Goal: Task Accomplishment & Management: Manage account settings

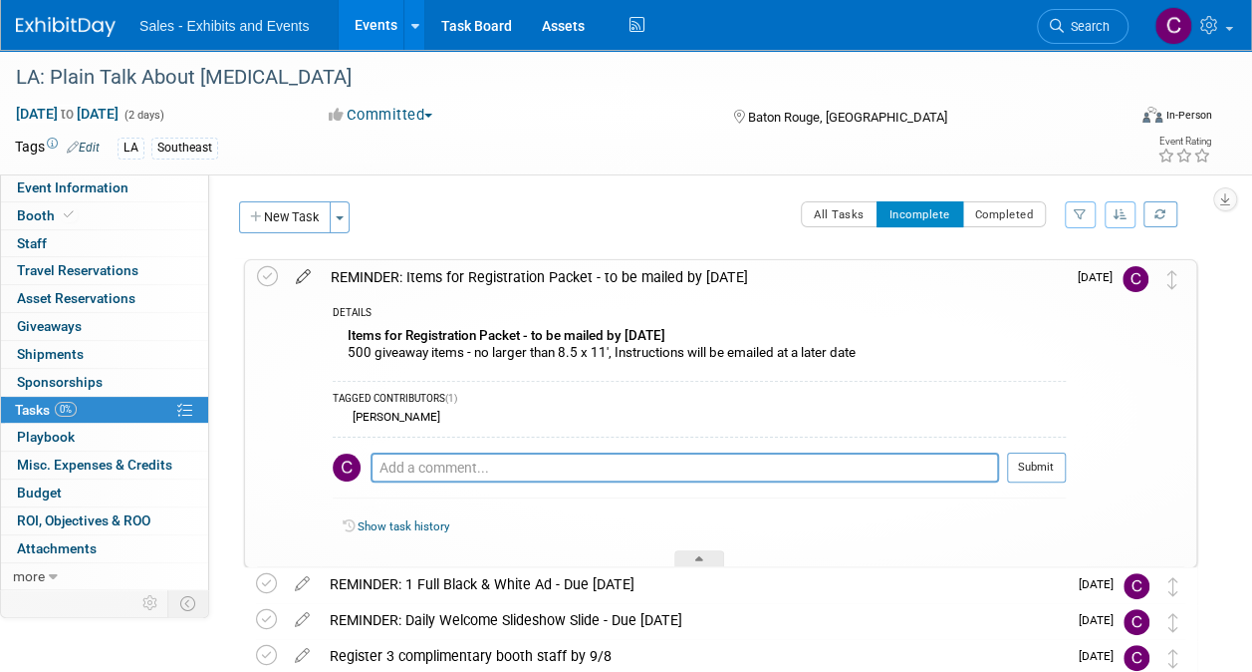
click at [303, 270] on icon at bounding box center [303, 272] width 35 height 25
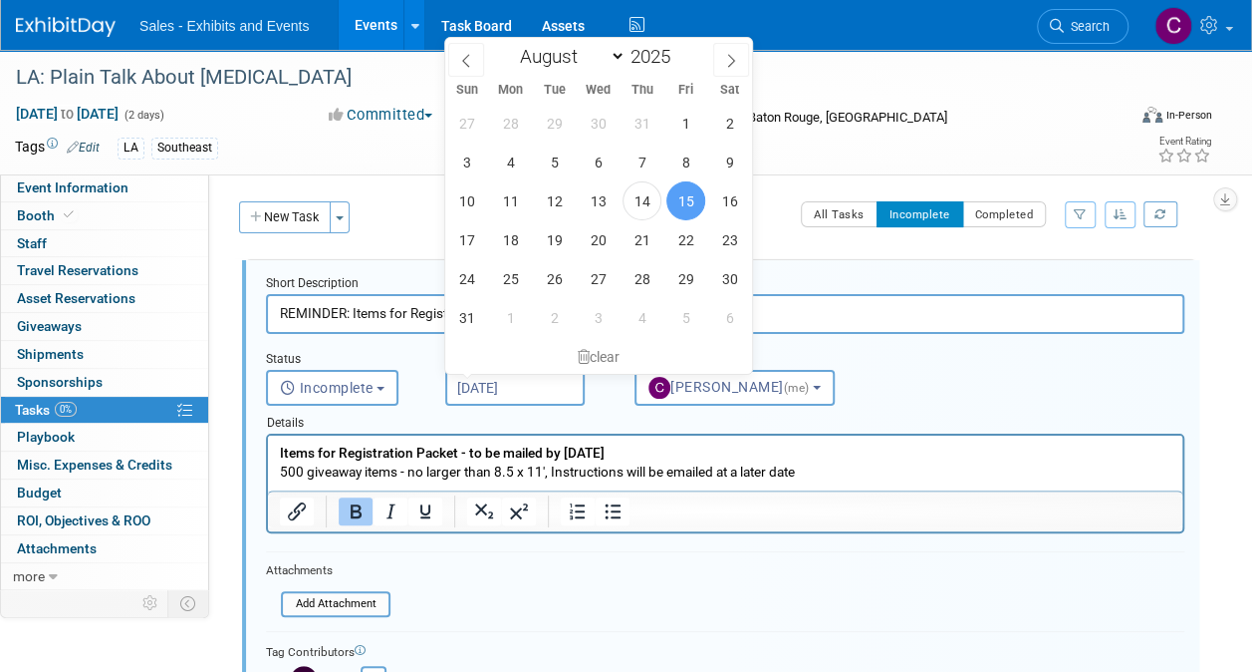
click at [506, 385] on input "[DATE]" at bounding box center [514, 388] width 139 height 36
click at [516, 256] on span "18" at bounding box center [510, 239] width 39 height 39
type input "Aug 18, 2025"
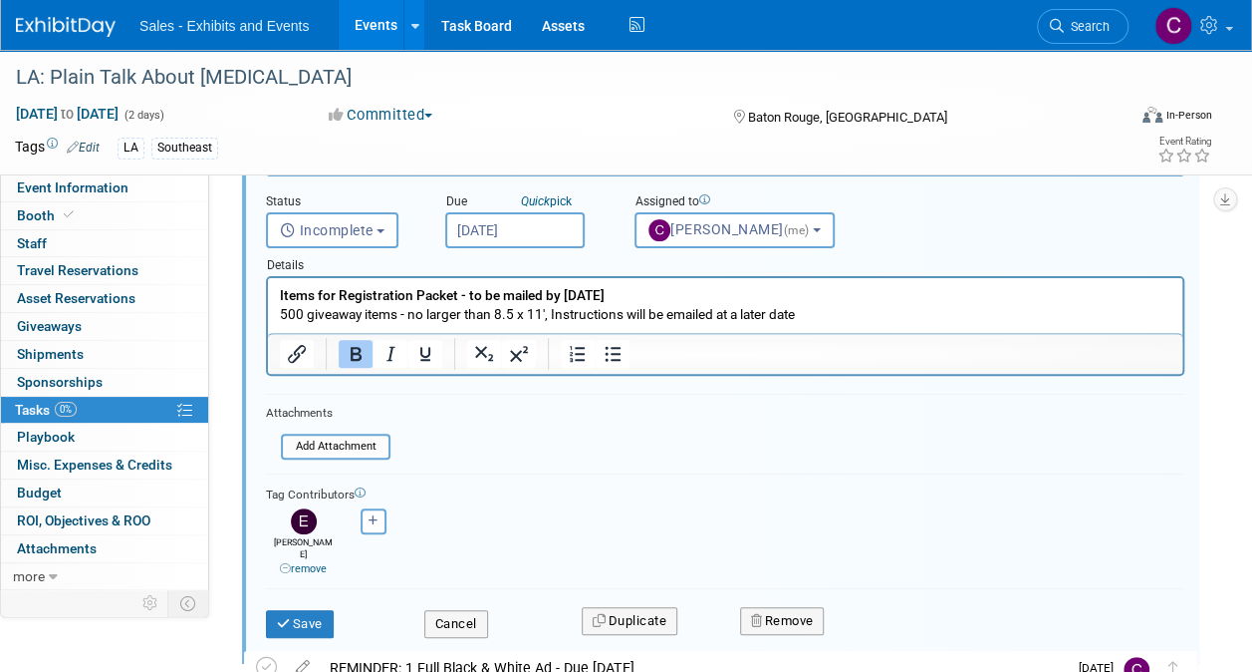
scroll to position [209, 0]
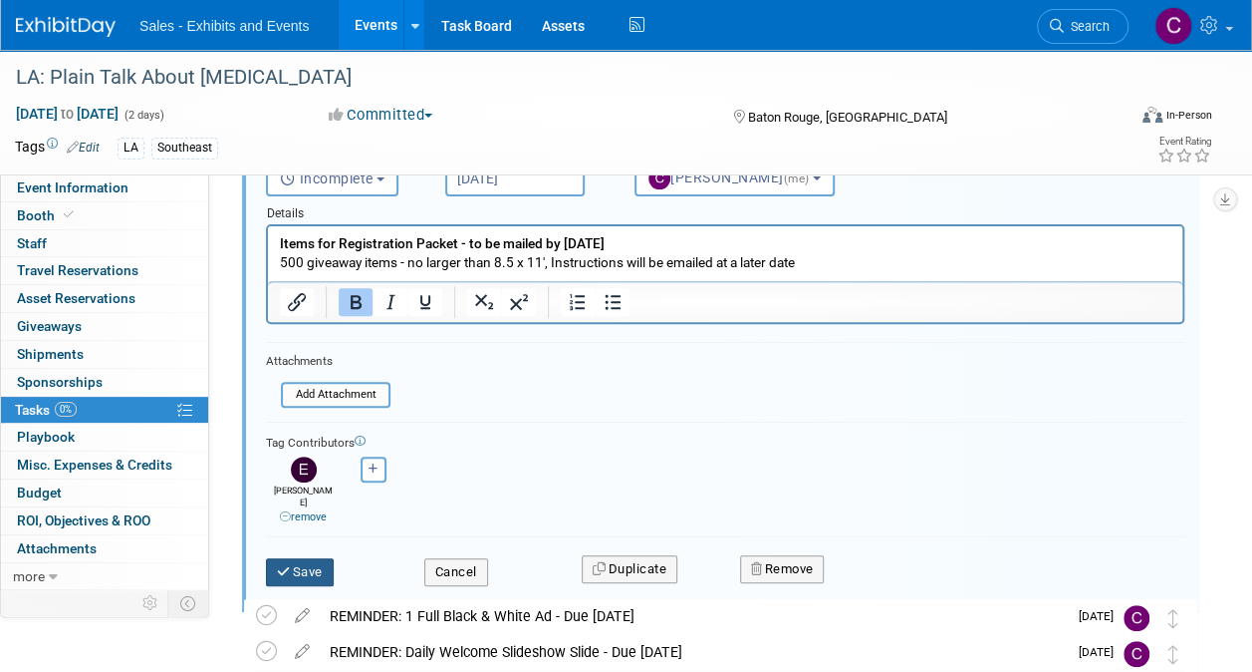
click at [314, 558] on button "Save" at bounding box center [300, 572] width 68 height 28
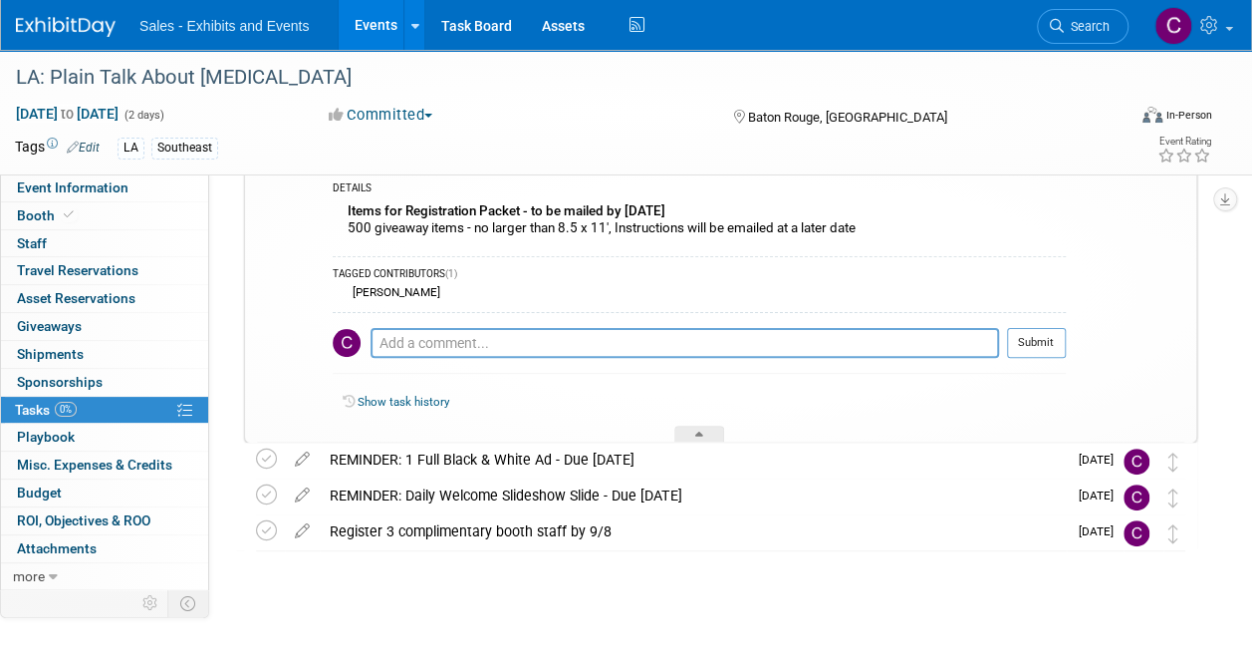
scroll to position [124, 0]
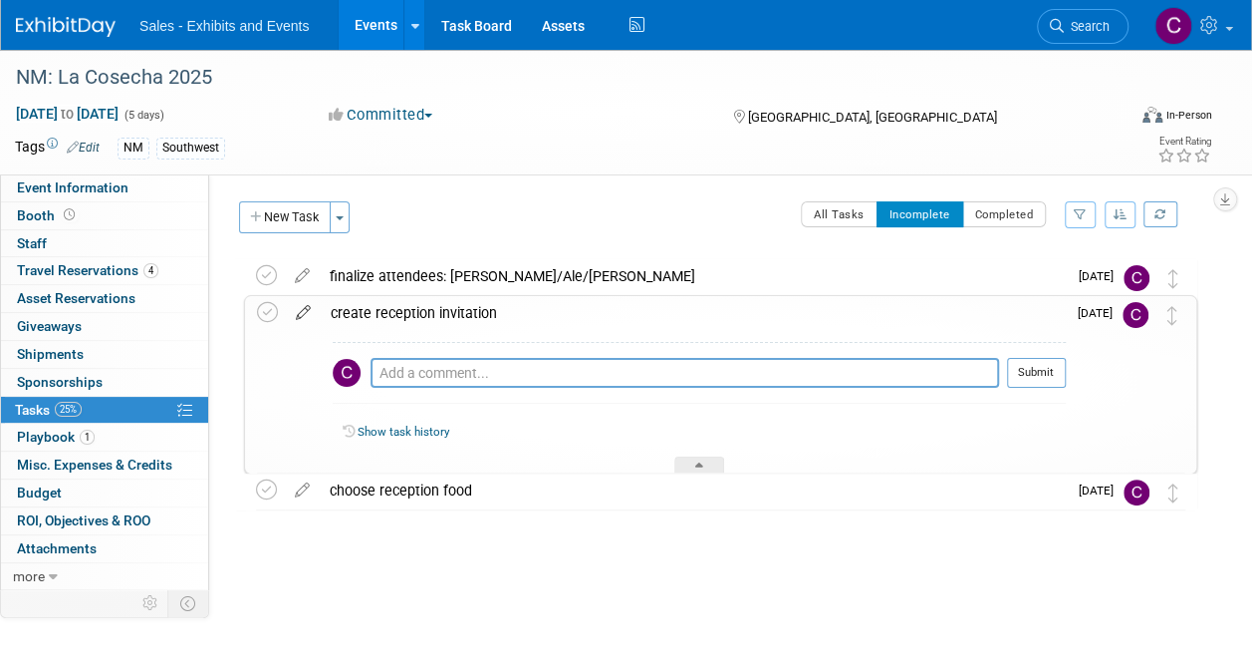
click at [309, 311] on icon at bounding box center [303, 308] width 35 height 25
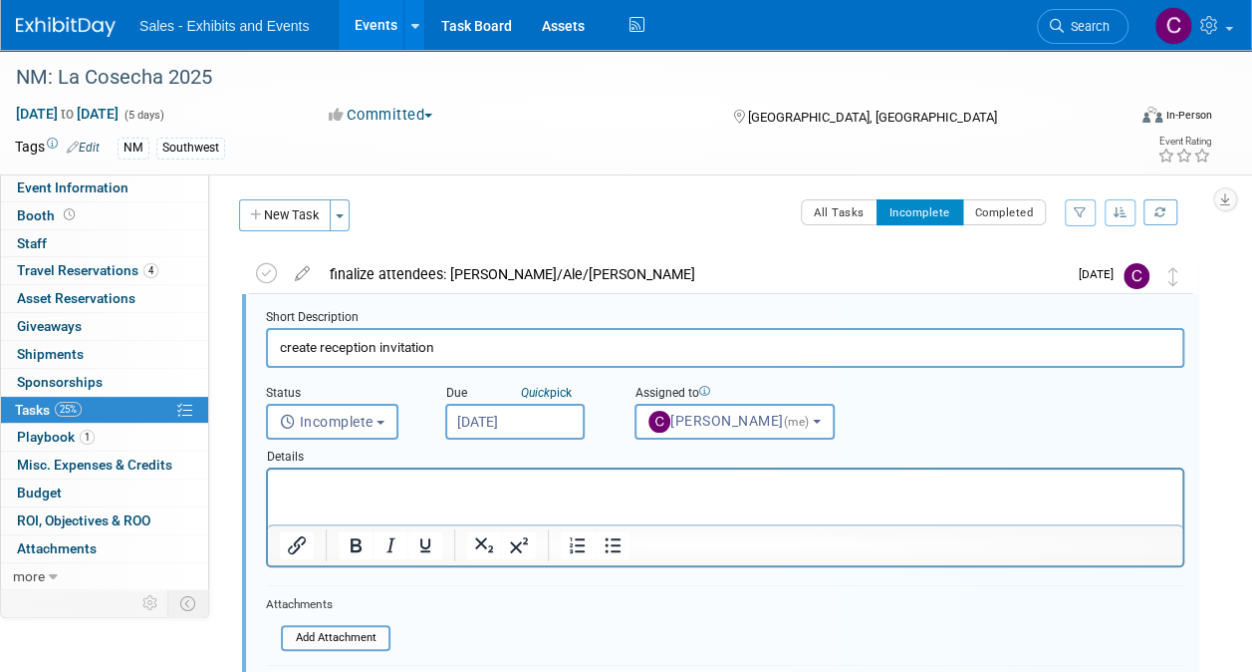
scroll to position [3, 0]
click at [493, 420] on input "Aug 15, 2025" at bounding box center [514, 421] width 139 height 36
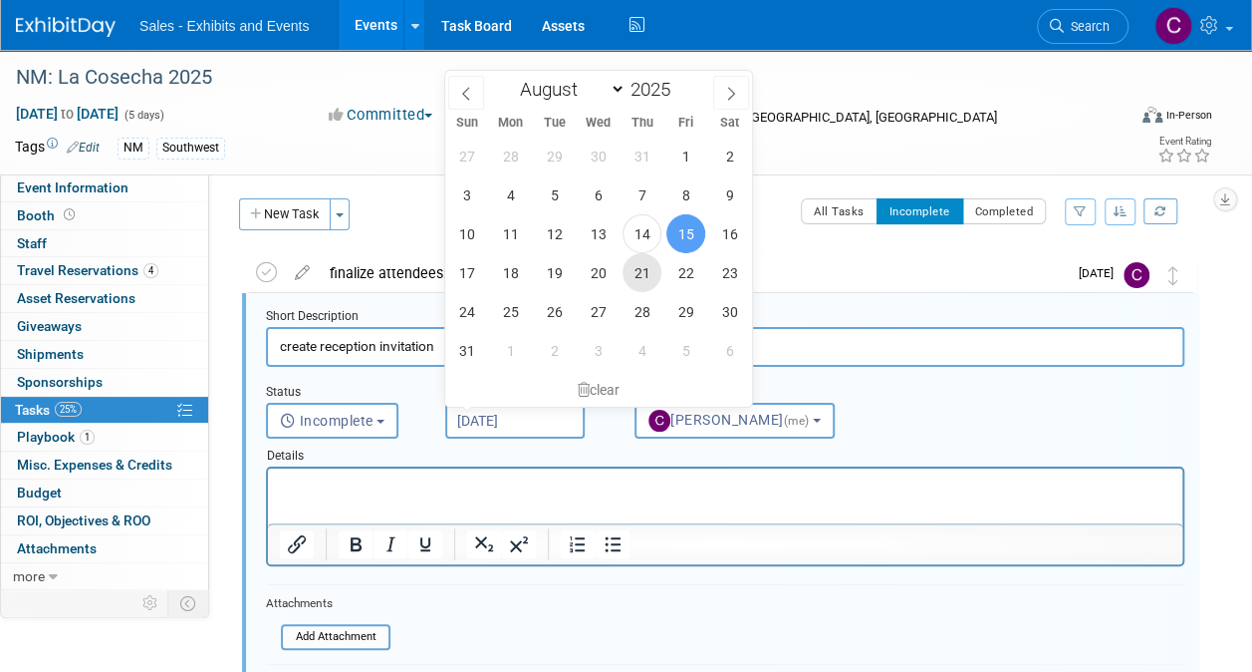
click at [657, 273] on span "21" at bounding box center [642, 272] width 39 height 39
type input "Aug 21, 2025"
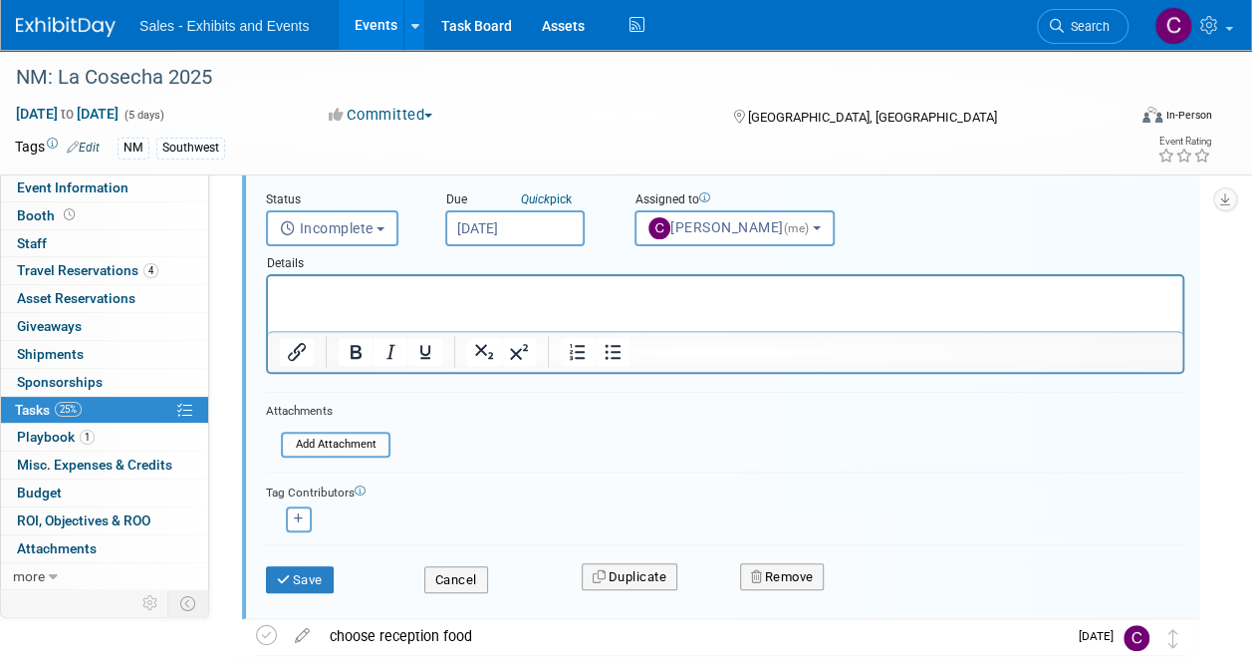
scroll to position [295, 0]
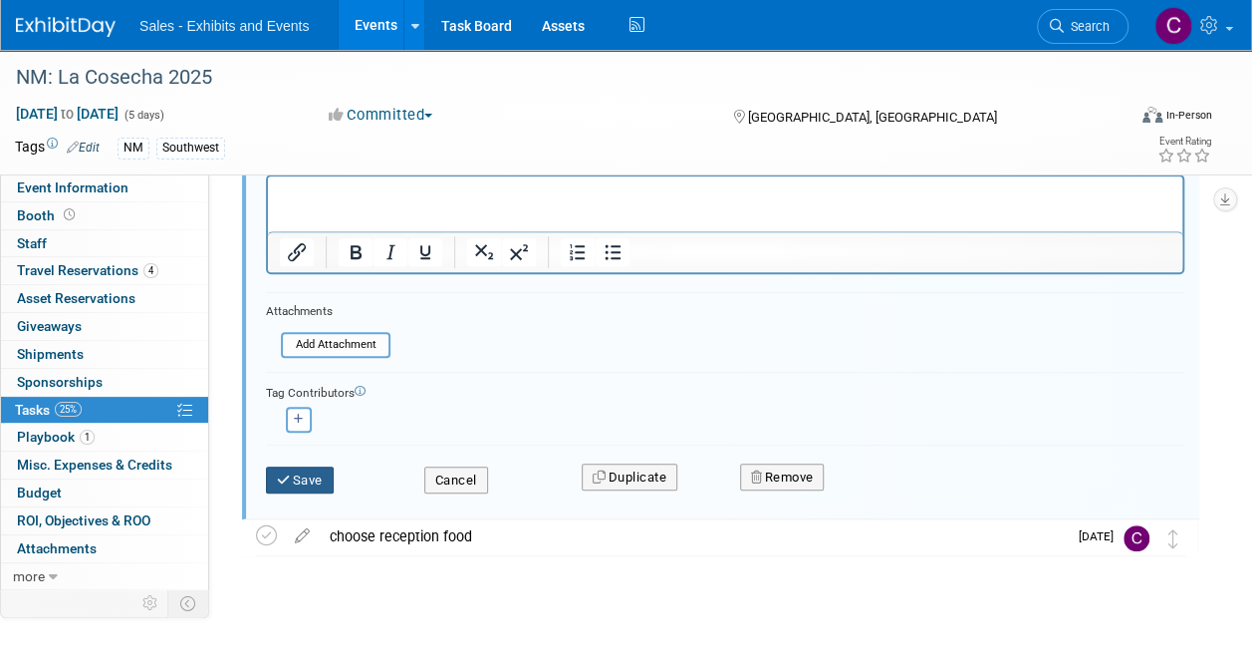
click at [299, 472] on button "Save" at bounding box center [300, 480] width 68 height 28
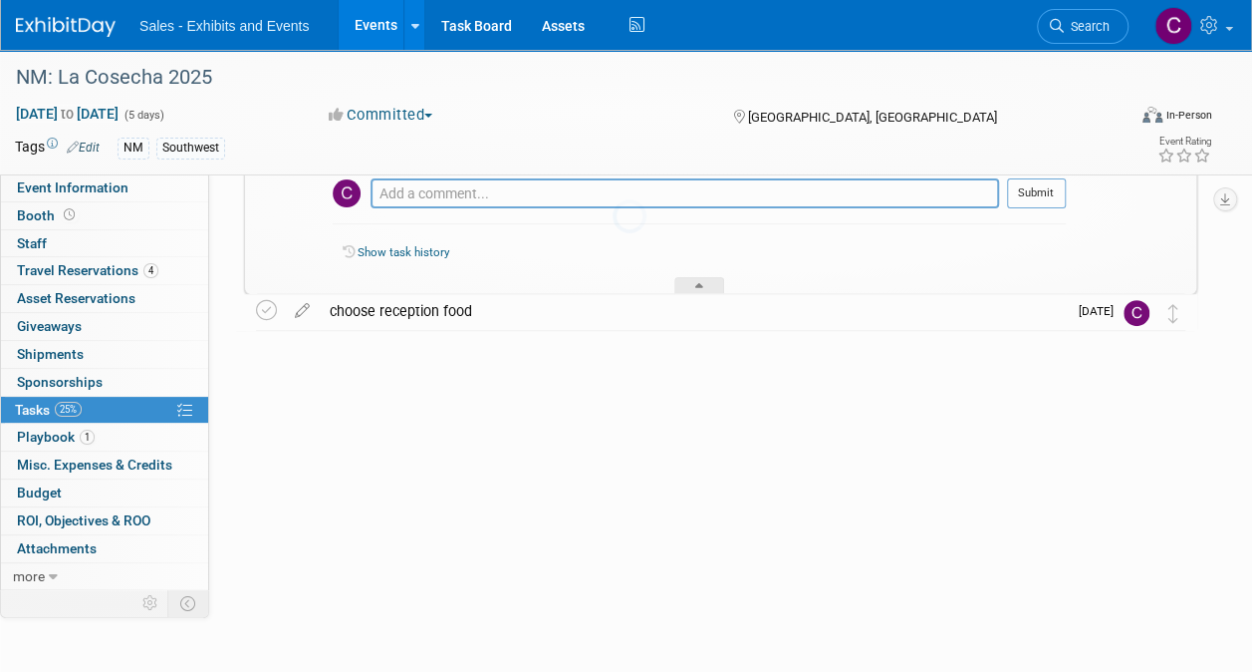
scroll to position [0, 0]
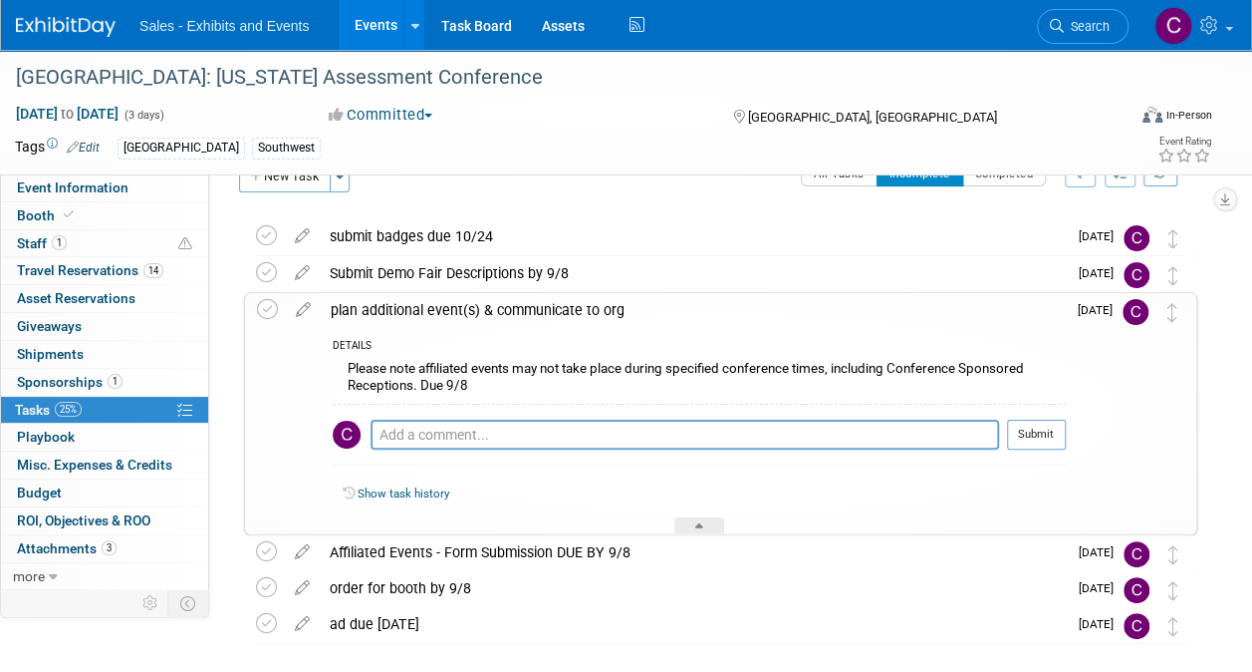
scroll to position [32, 0]
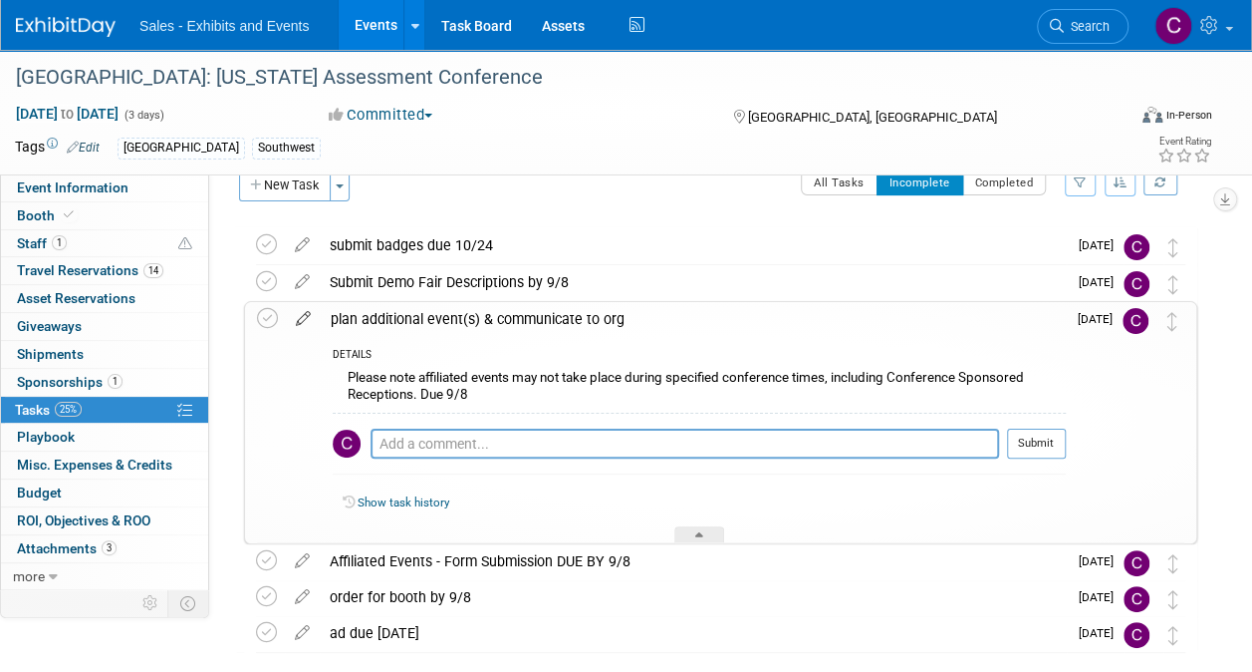
click at [304, 317] on icon at bounding box center [303, 314] width 35 height 25
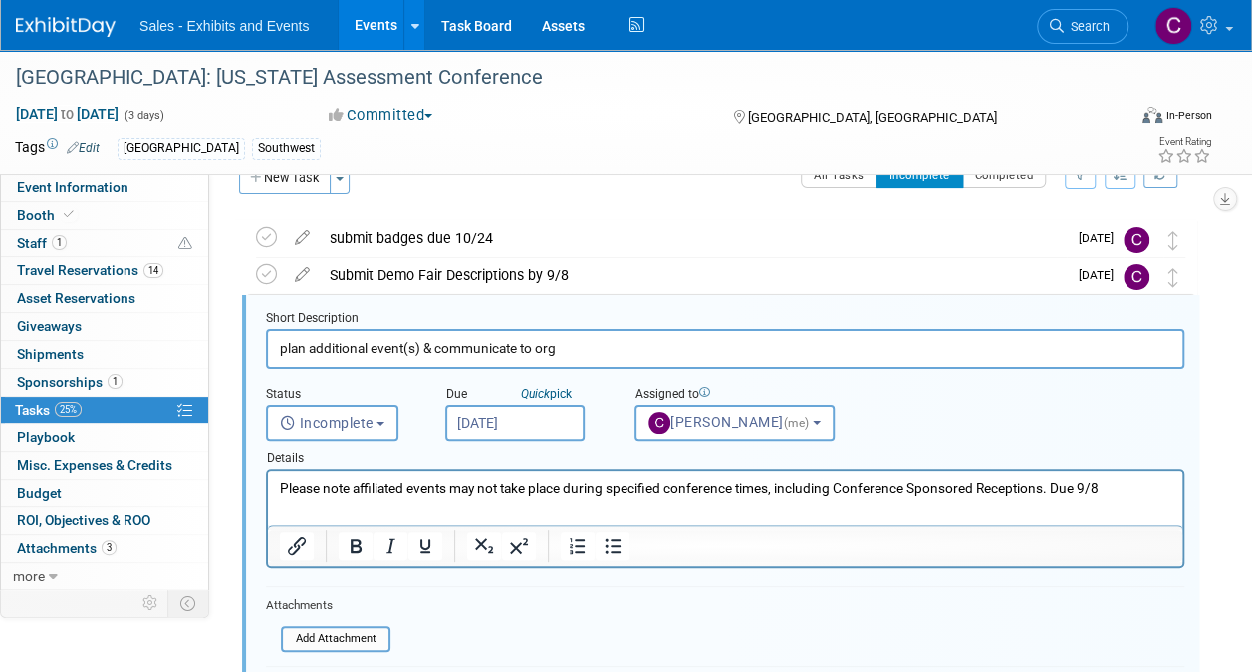
scroll to position [41, 0]
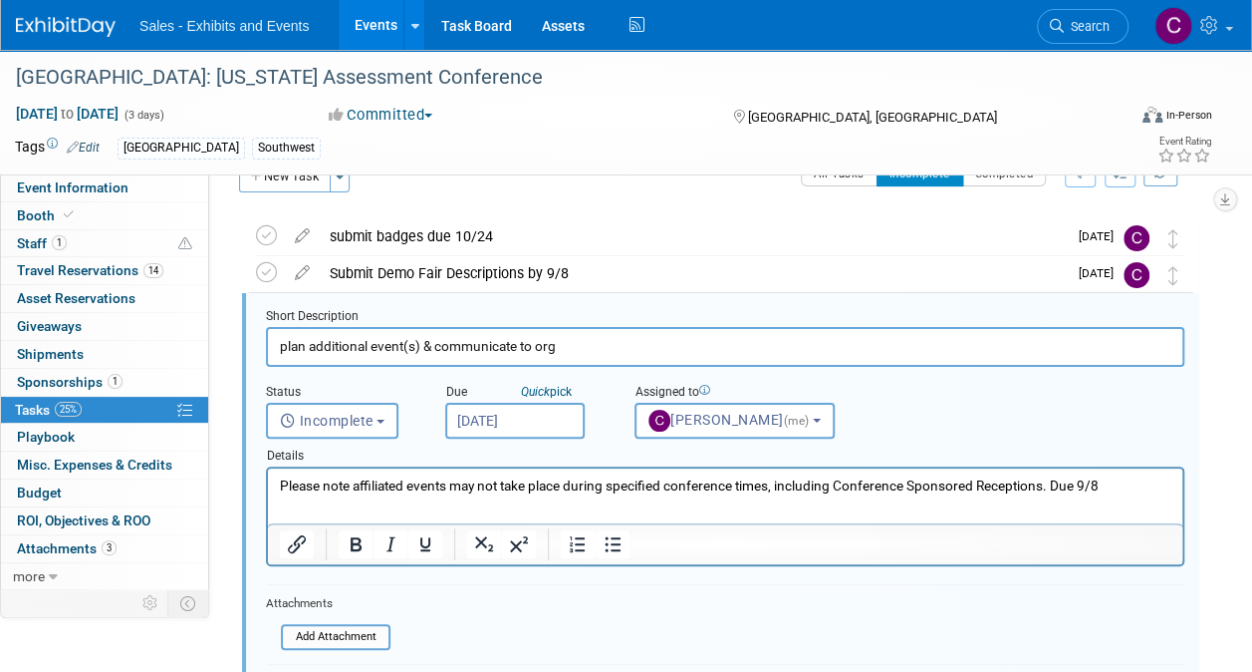
click at [536, 422] on input "[DATE]" at bounding box center [514, 421] width 139 height 36
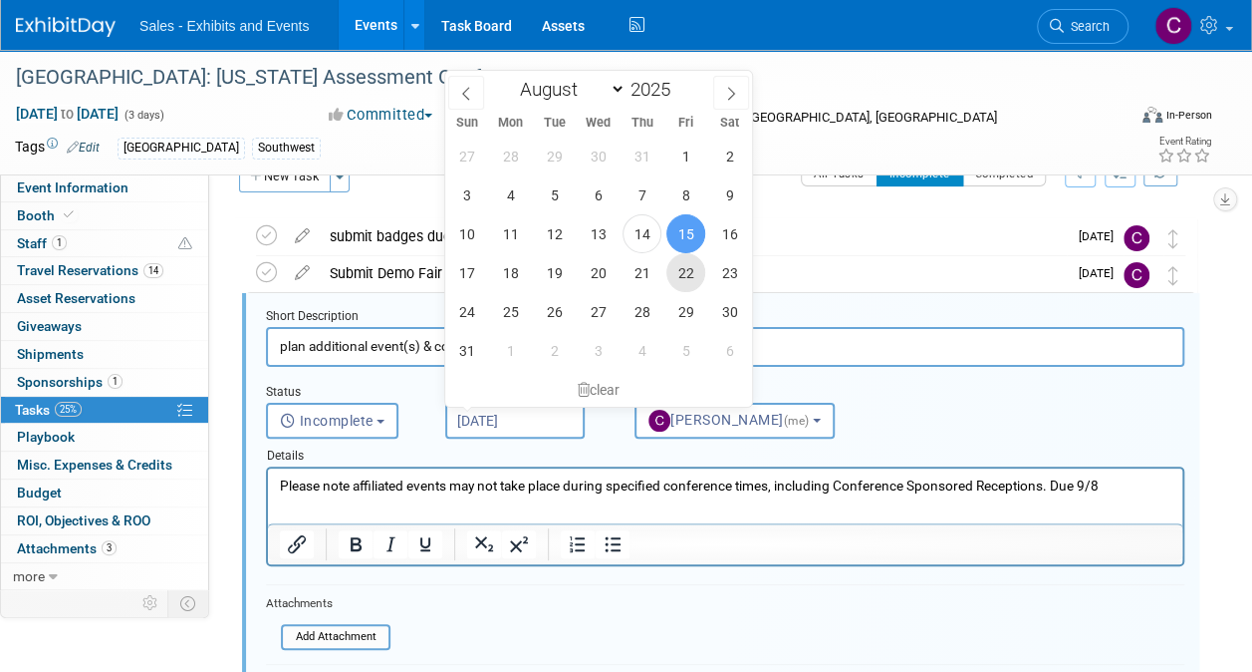
click at [697, 285] on span "22" at bounding box center [686, 272] width 39 height 39
type input "Aug 22, 2025"
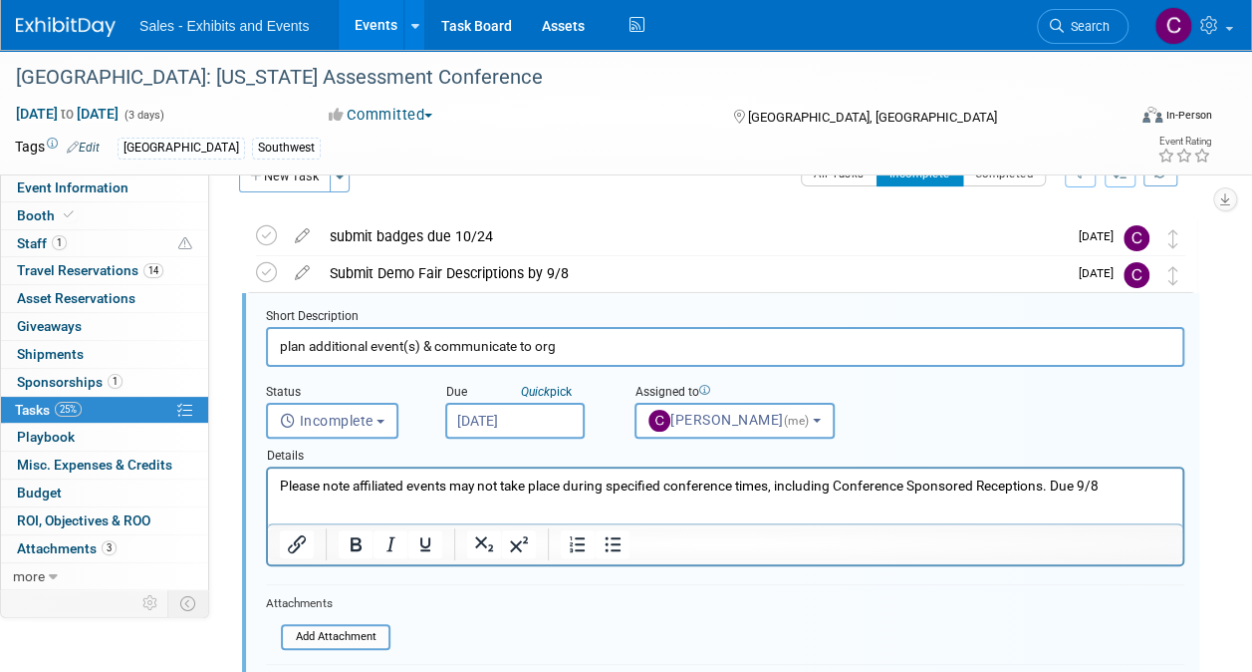
scroll to position [380, 0]
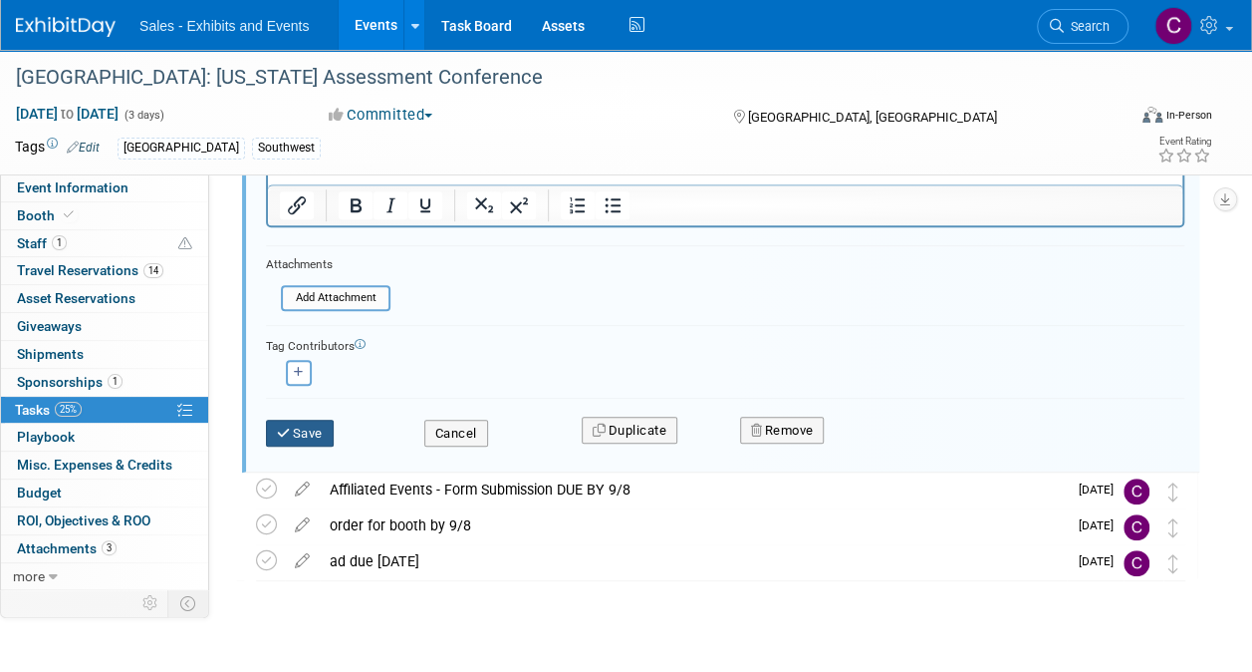
click at [309, 430] on button "Save" at bounding box center [300, 433] width 68 height 28
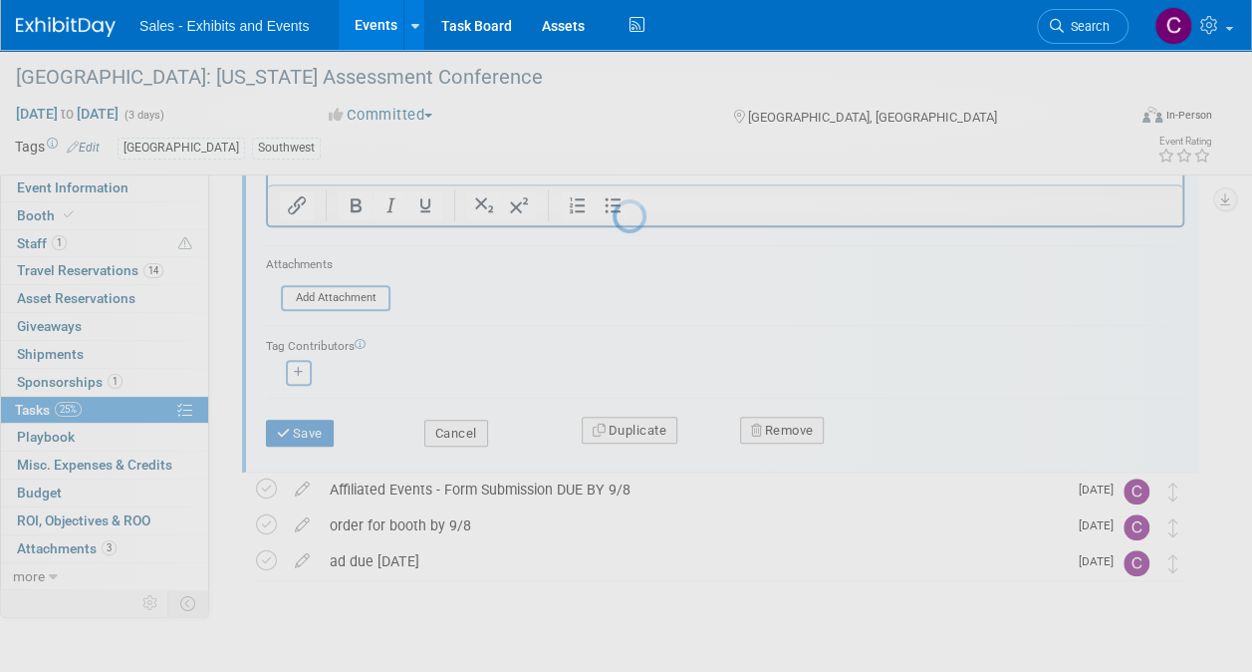
scroll to position [133, 0]
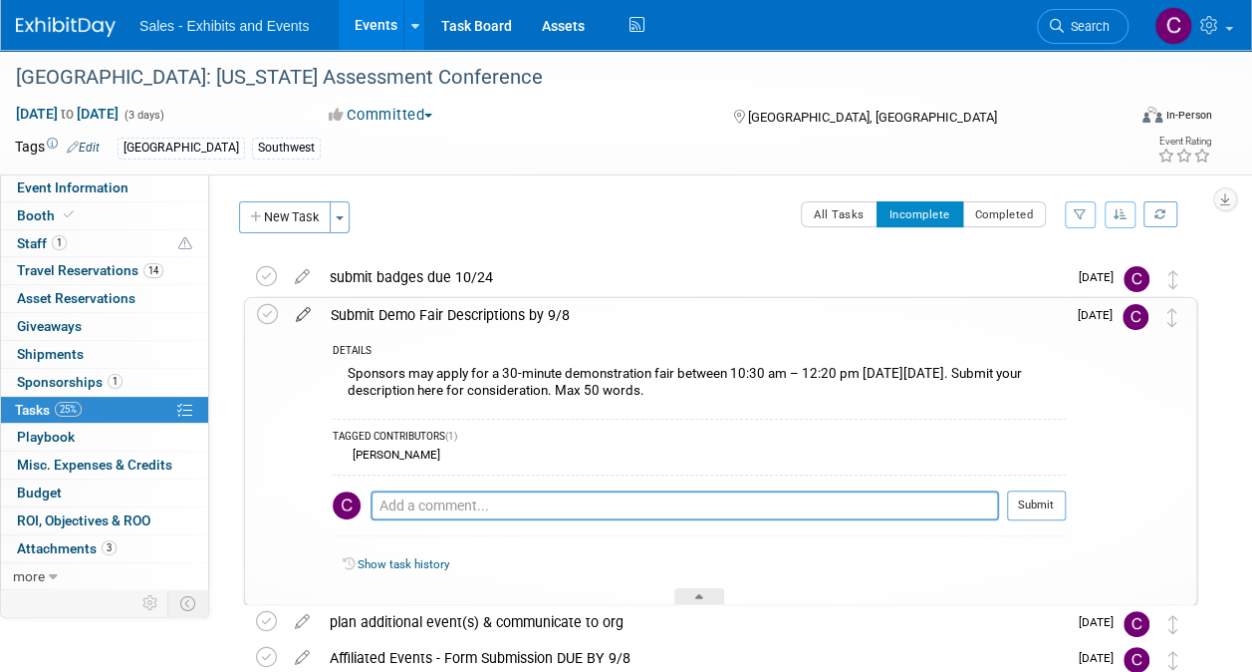
click at [299, 313] on icon at bounding box center [303, 310] width 35 height 25
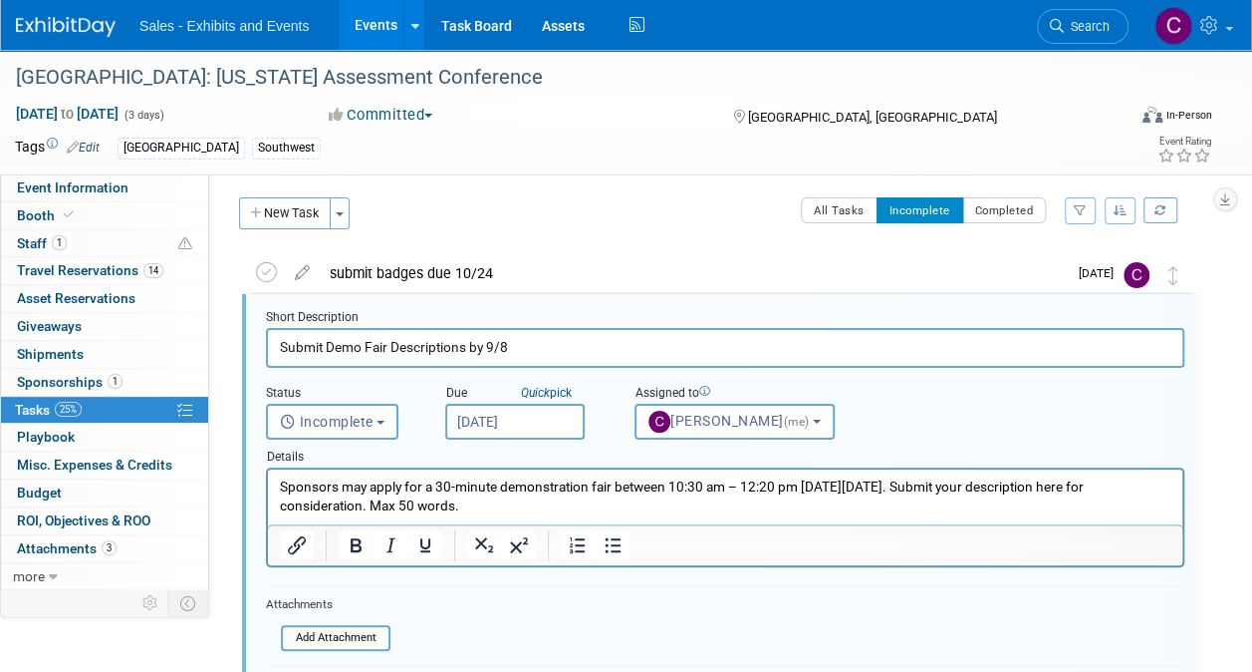
scroll to position [5, 0]
click at [486, 411] on input "[DATE]" at bounding box center [514, 421] width 139 height 36
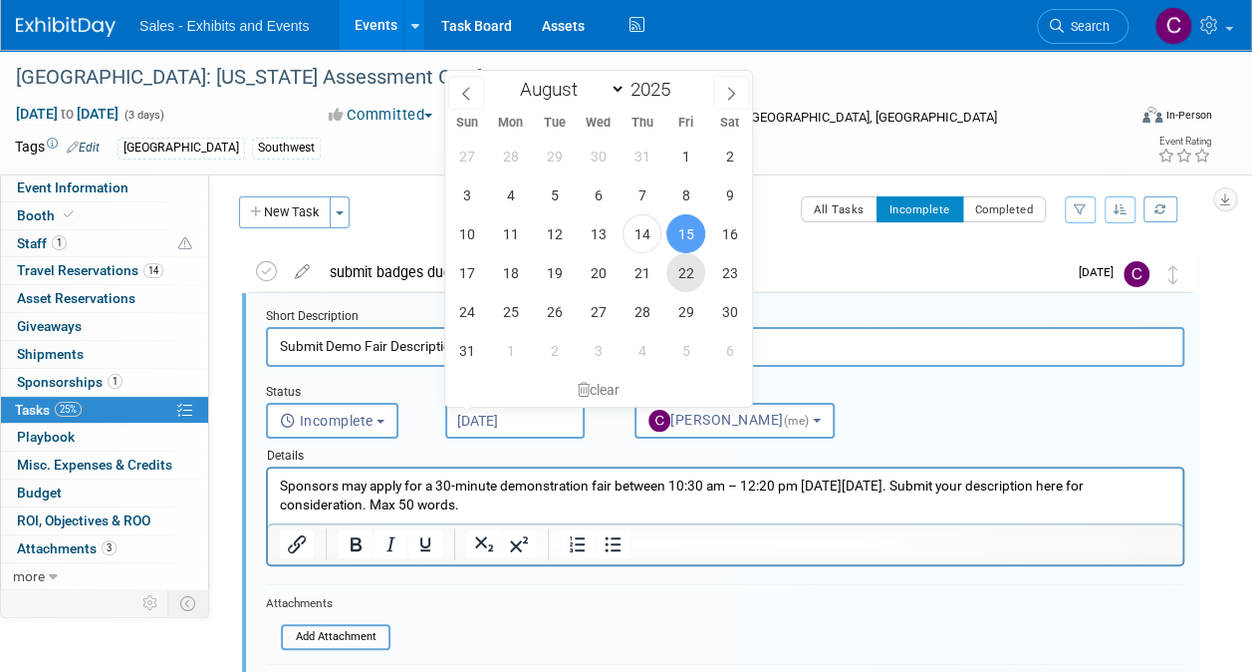
click at [681, 288] on span "22" at bounding box center [686, 272] width 39 height 39
type input "Aug 22, 2025"
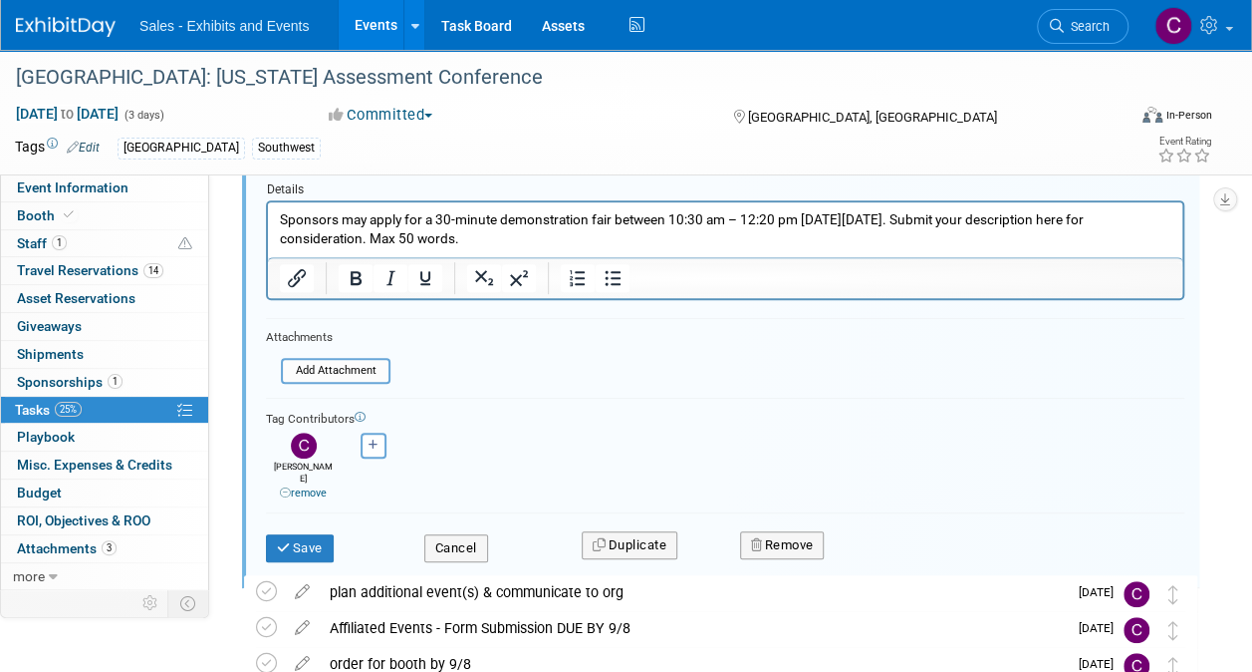
scroll to position [280, 0]
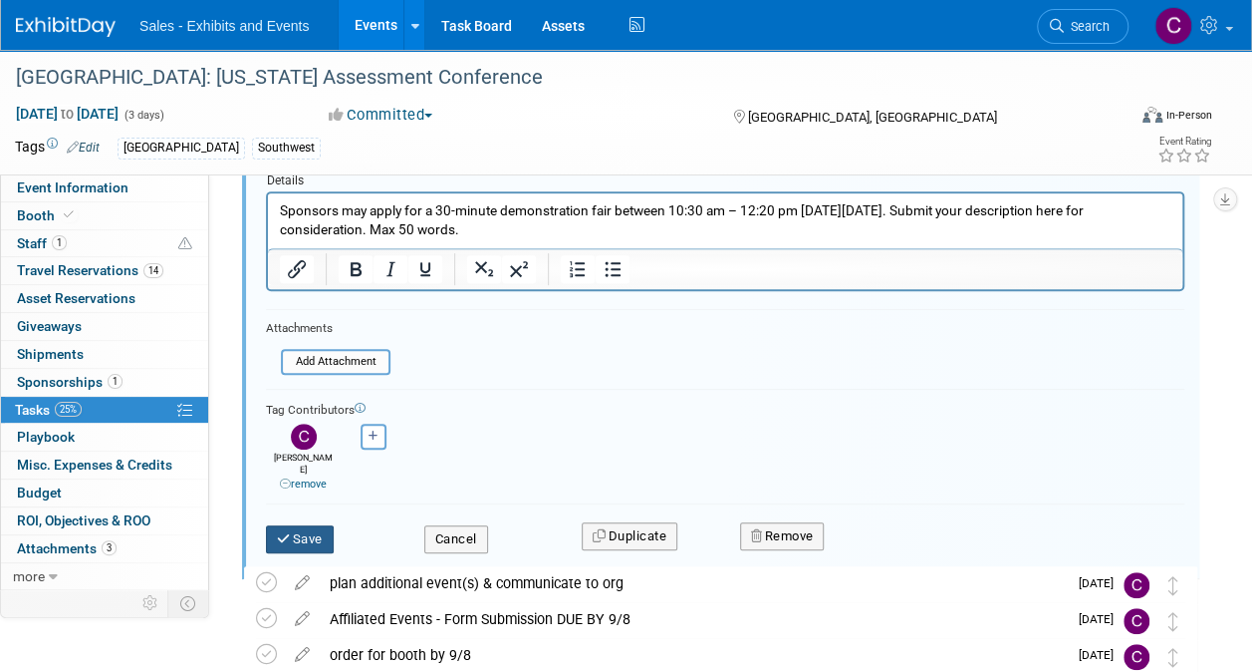
click at [307, 525] on button "Save" at bounding box center [300, 539] width 68 height 28
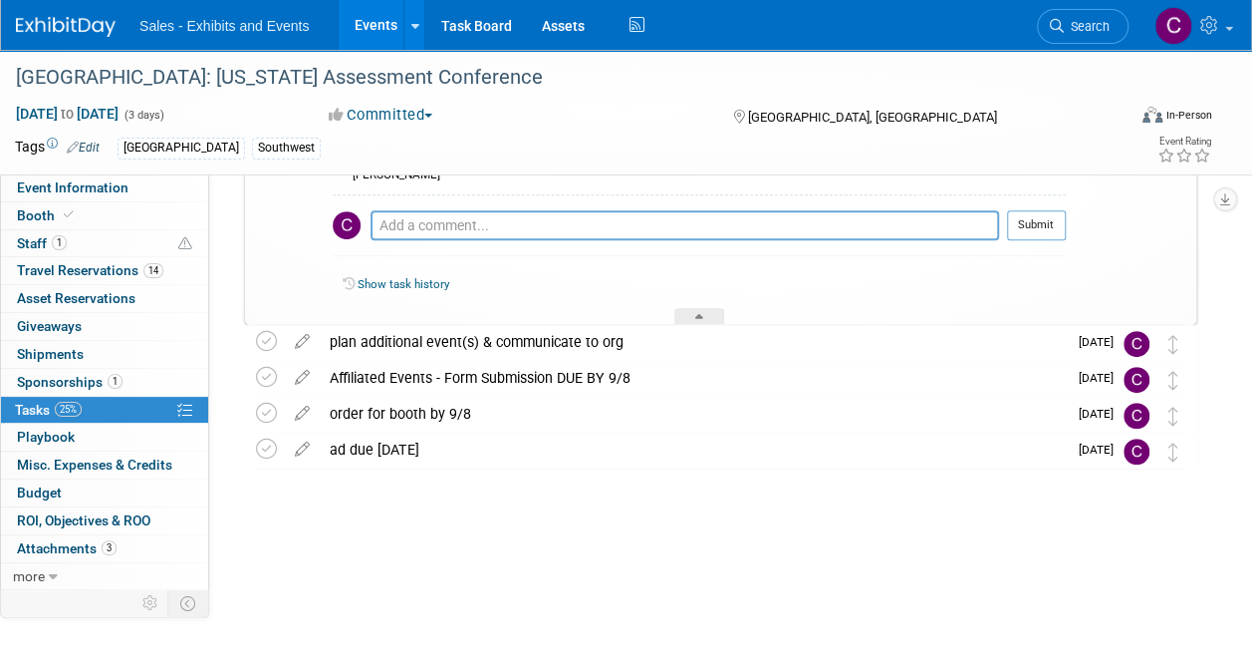
scroll to position [197, 0]
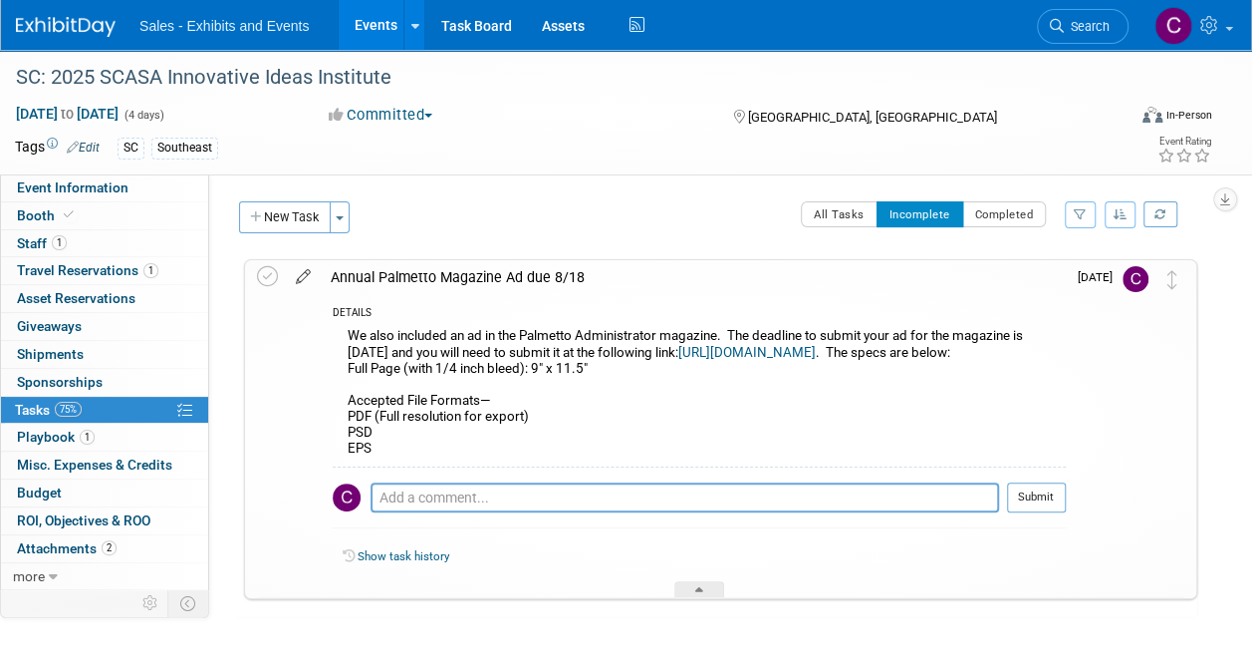
click at [304, 273] on icon at bounding box center [303, 272] width 35 height 25
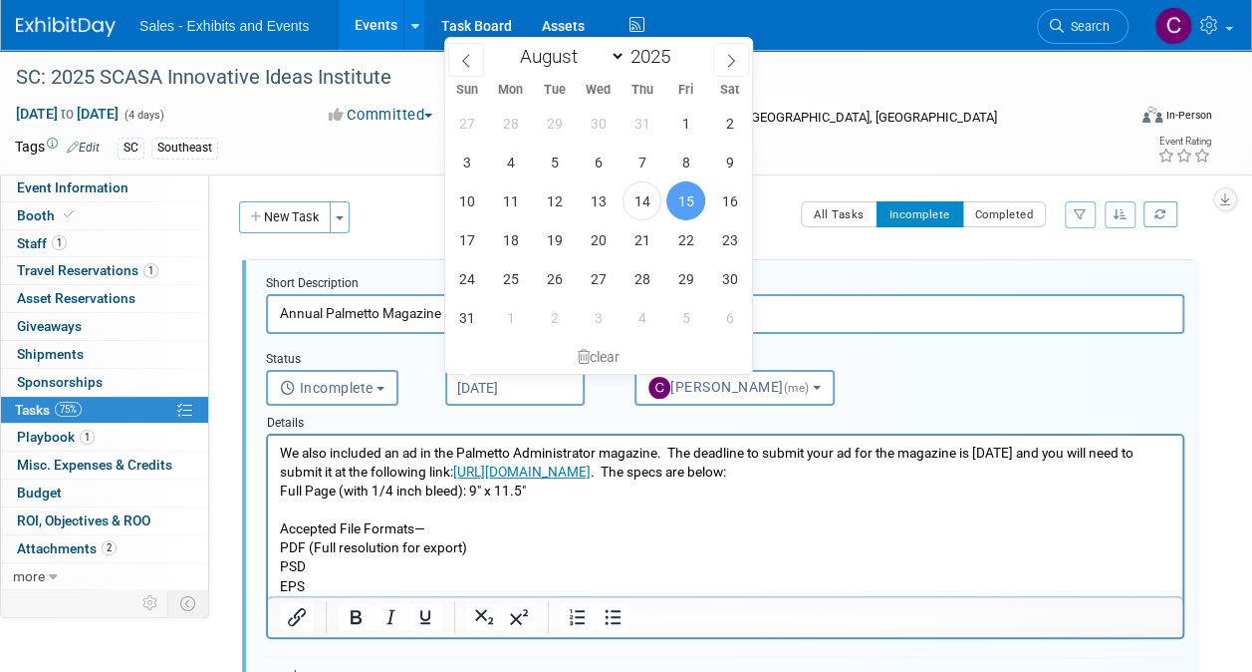
click at [480, 376] on input "[DATE]" at bounding box center [514, 388] width 139 height 36
click at [522, 245] on span "18" at bounding box center [510, 239] width 39 height 39
type input "Aug 18, 2025"
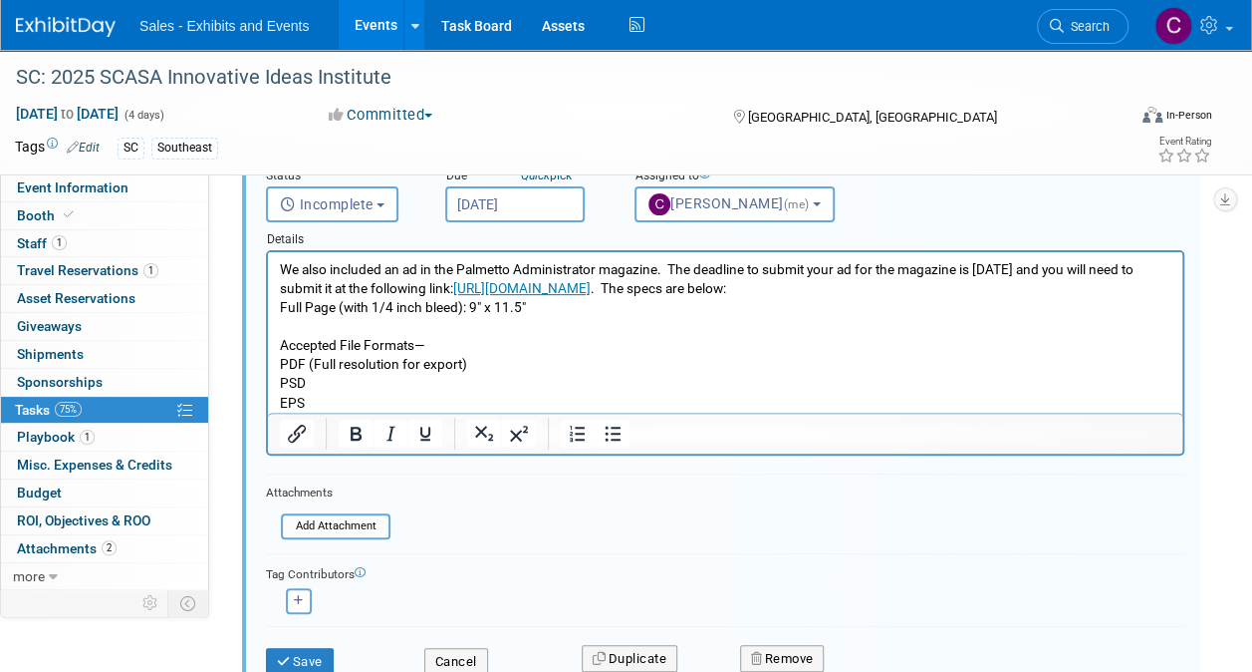
scroll to position [336, 0]
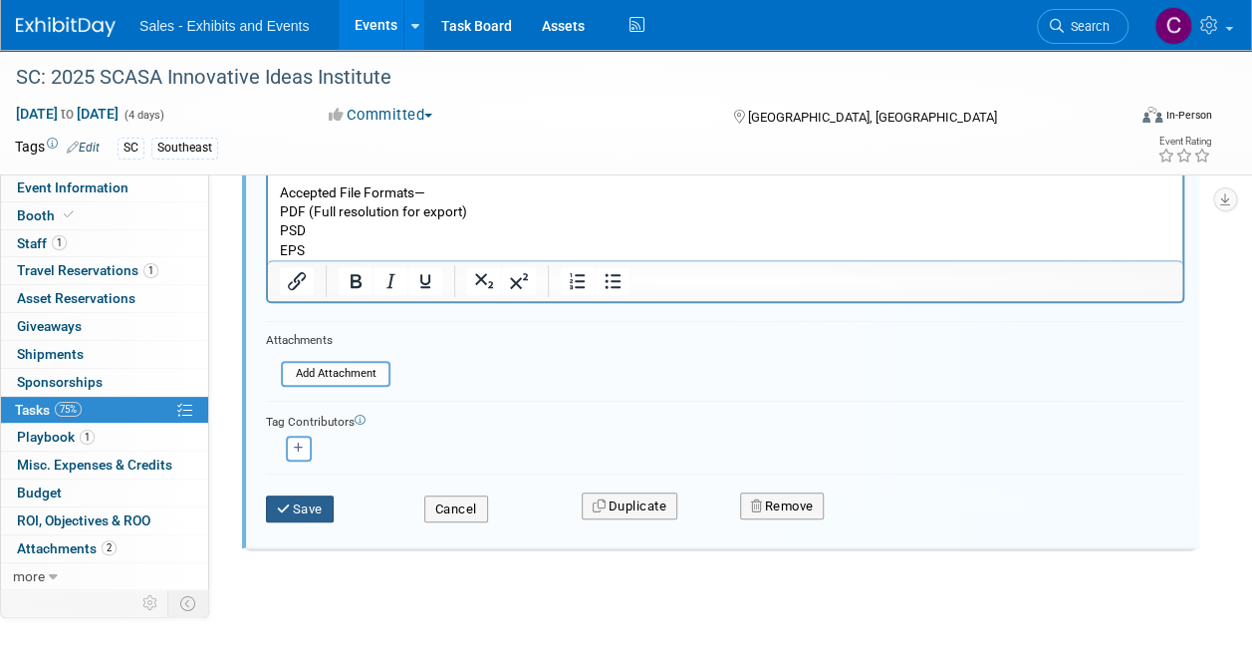
click at [305, 495] on button "Save" at bounding box center [300, 509] width 68 height 28
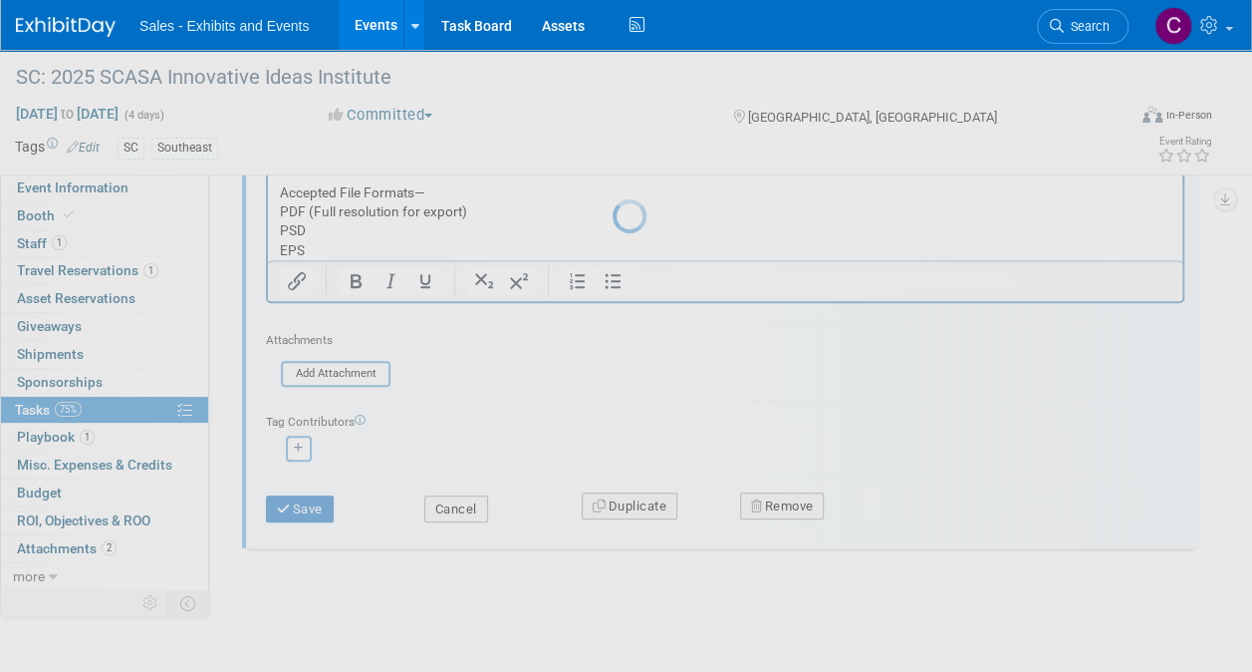
scroll to position [66, 0]
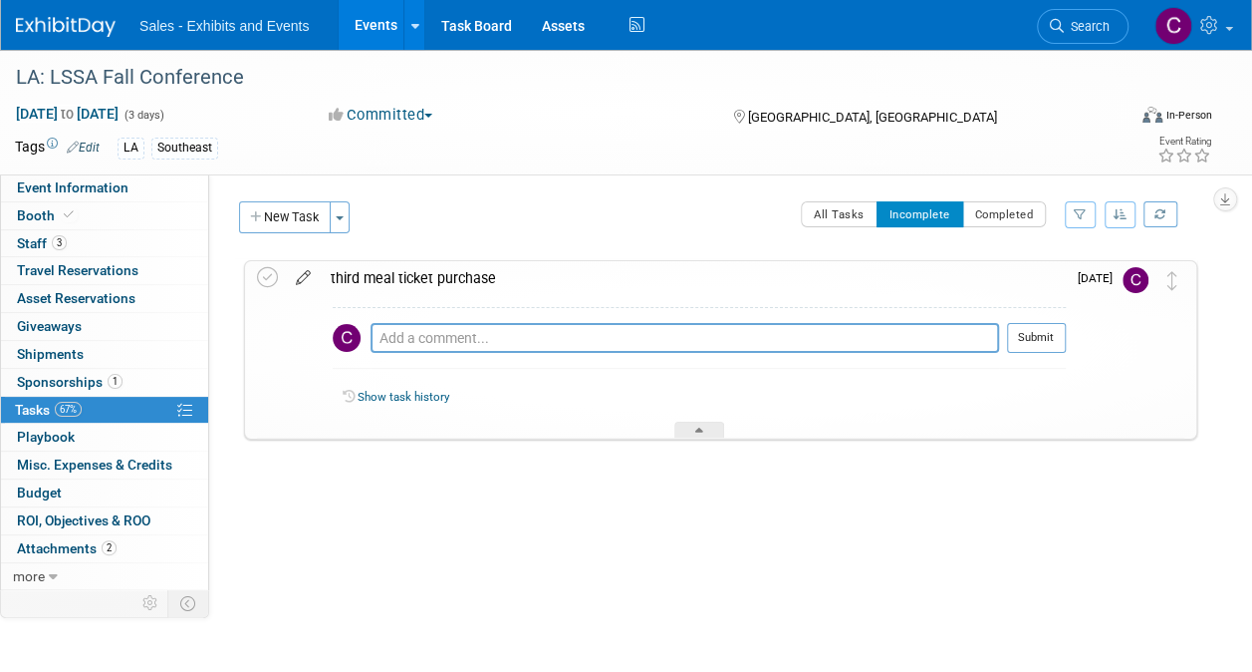
click at [303, 275] on icon at bounding box center [303, 273] width 35 height 25
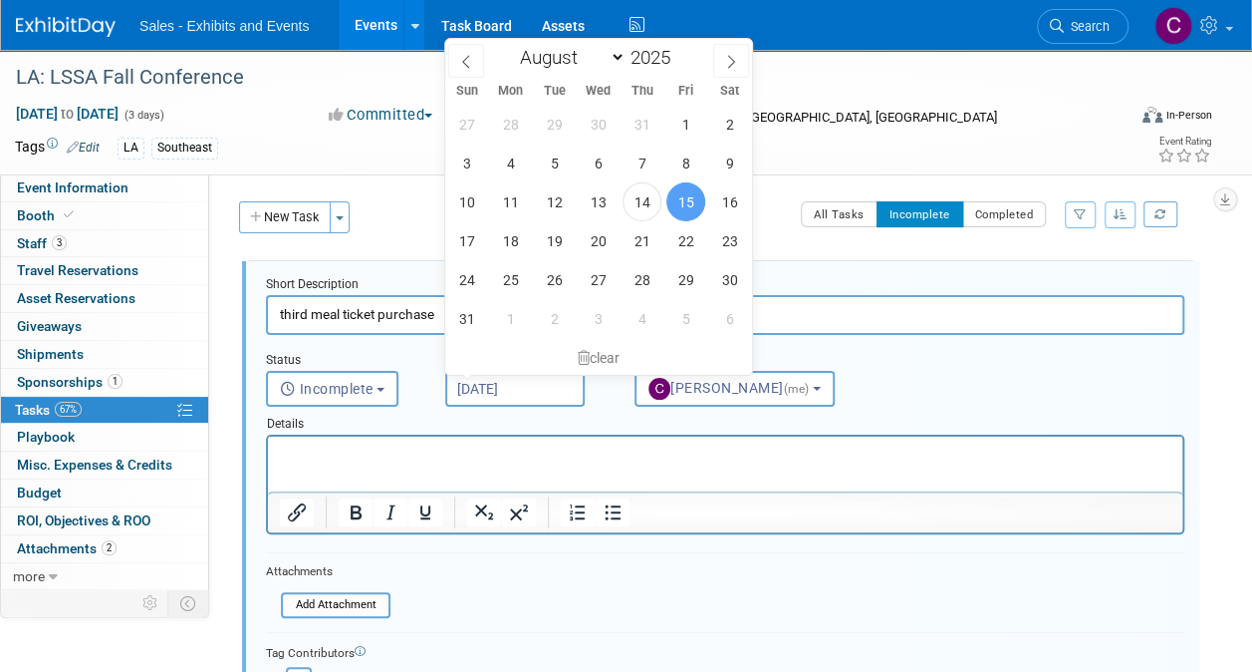
click at [518, 389] on input "[DATE]" at bounding box center [514, 389] width 139 height 36
click at [597, 245] on span "20" at bounding box center [598, 240] width 39 height 39
type input "Aug 20, 2025"
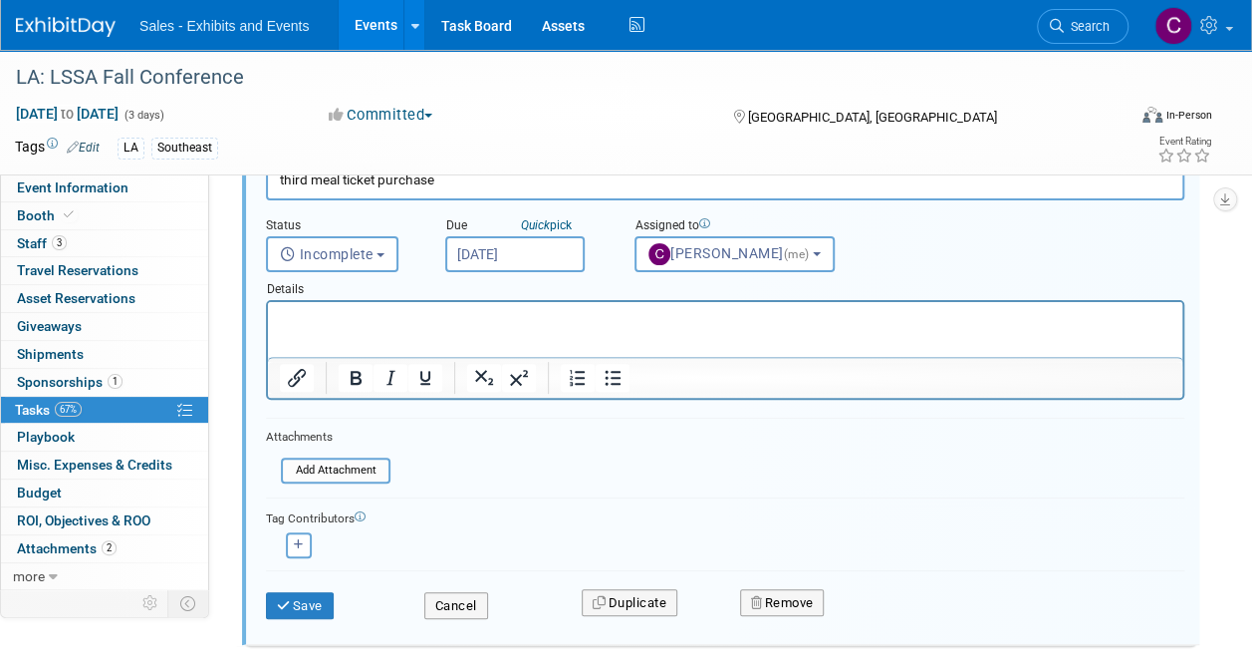
scroll to position [165, 0]
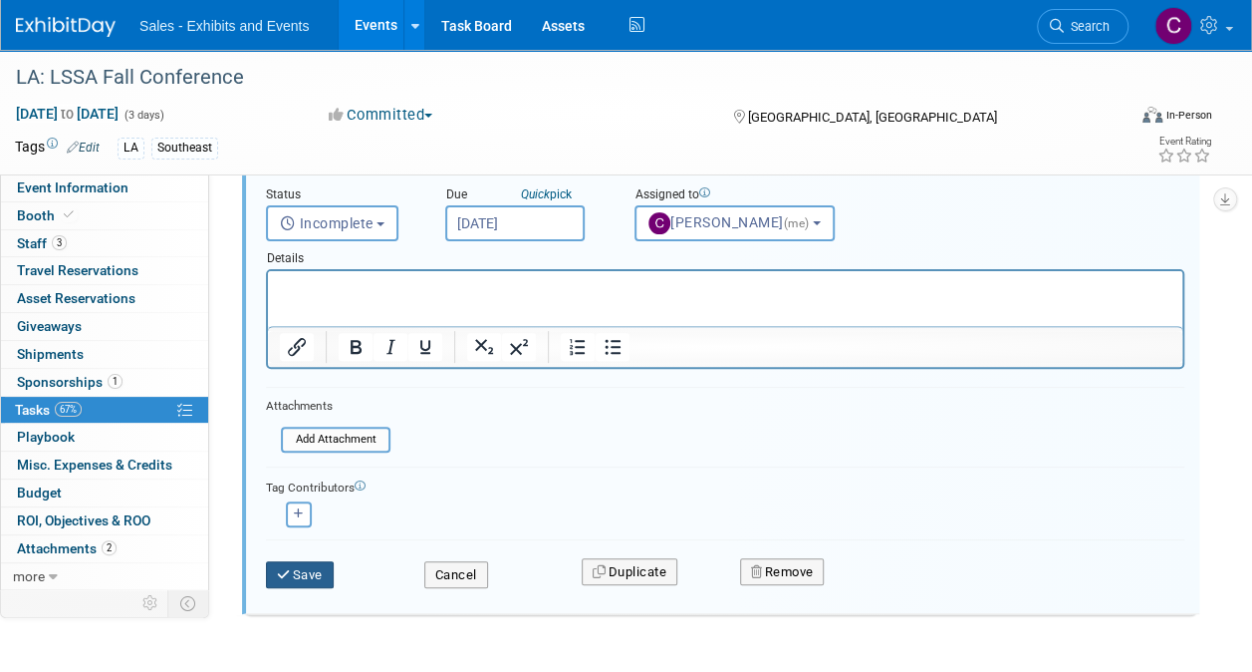
click at [309, 572] on button "Save" at bounding box center [300, 575] width 68 height 28
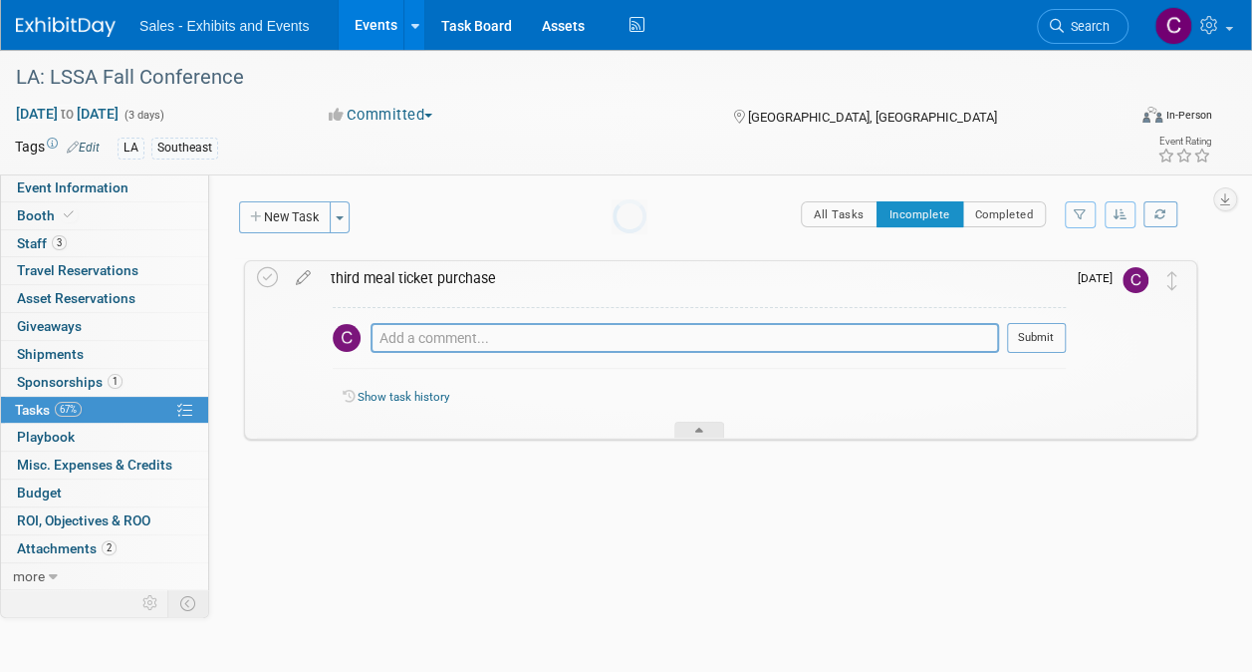
scroll to position [0, 0]
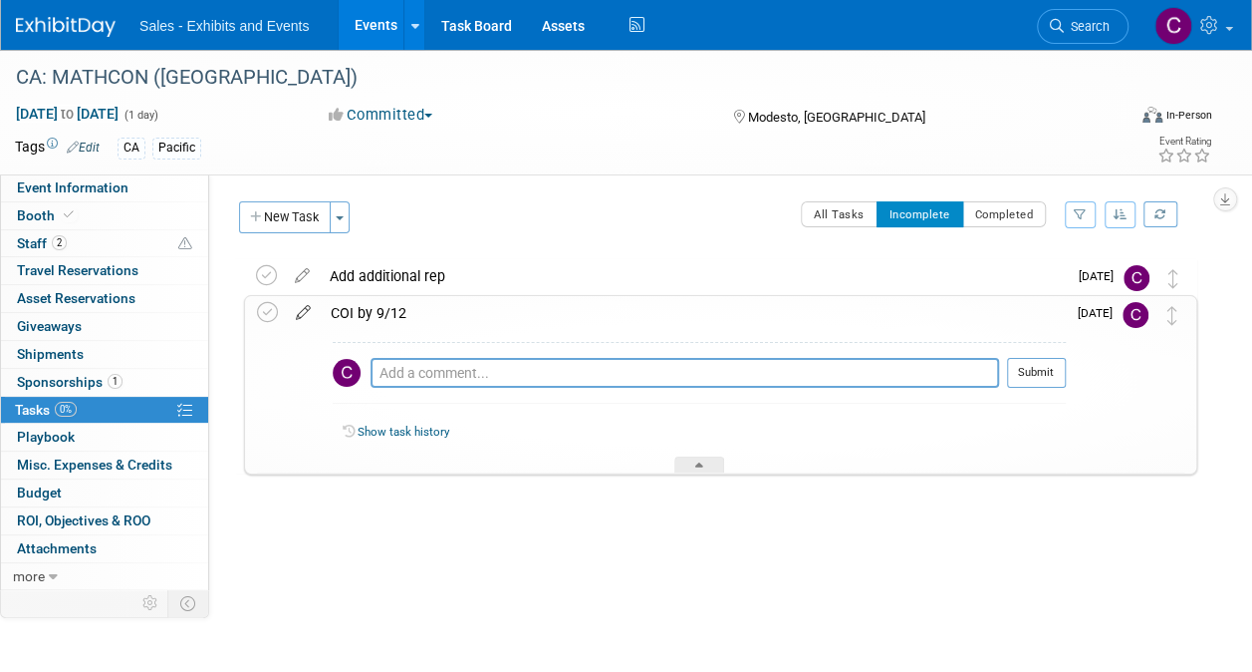
click at [303, 312] on icon at bounding box center [303, 308] width 35 height 25
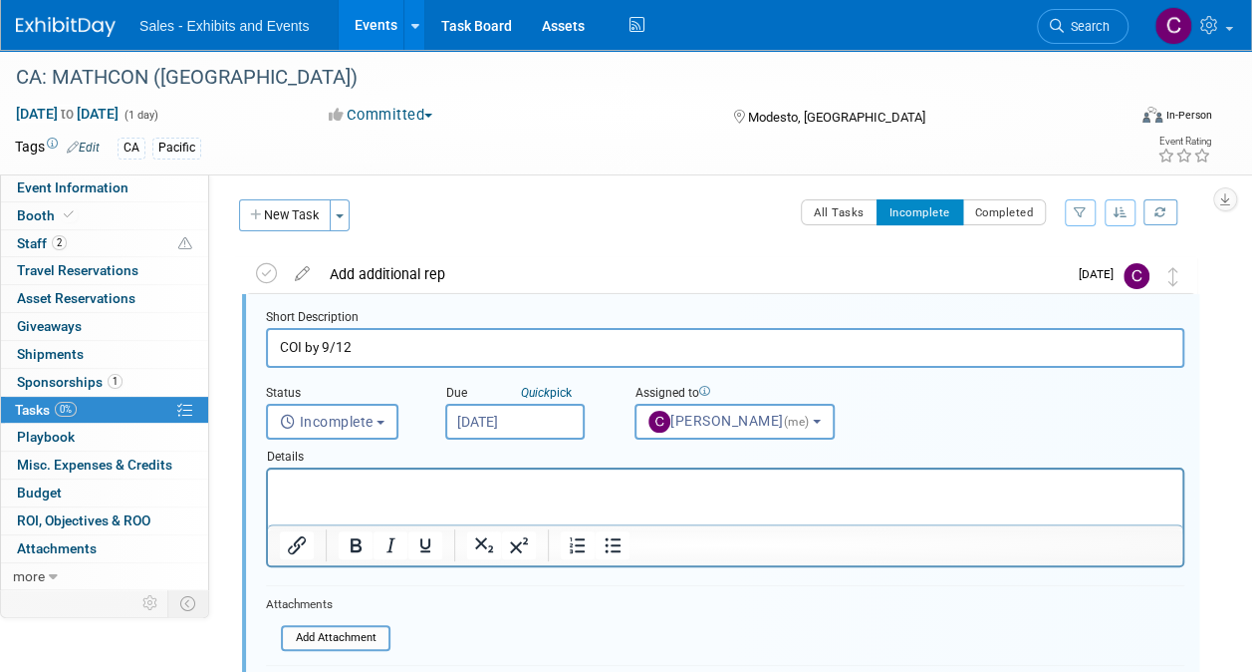
scroll to position [3, 0]
click at [518, 427] on input "[DATE]" at bounding box center [514, 421] width 139 height 36
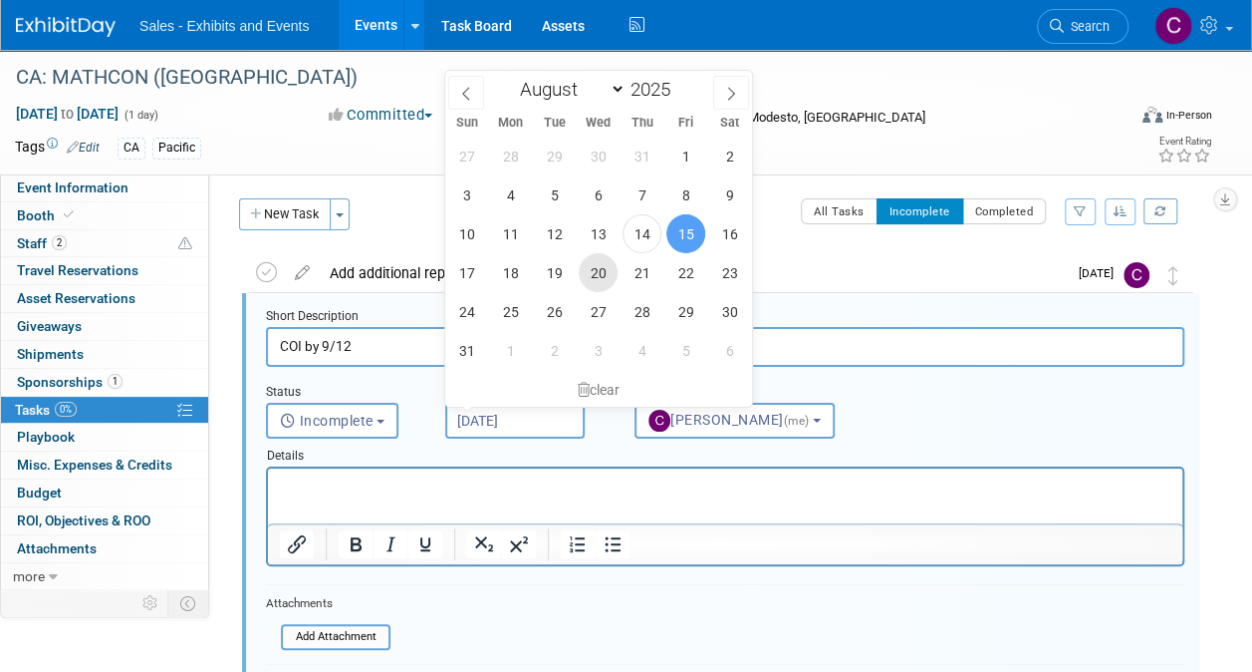
click at [595, 277] on span "20" at bounding box center [598, 272] width 39 height 39
type input "[DATE]"
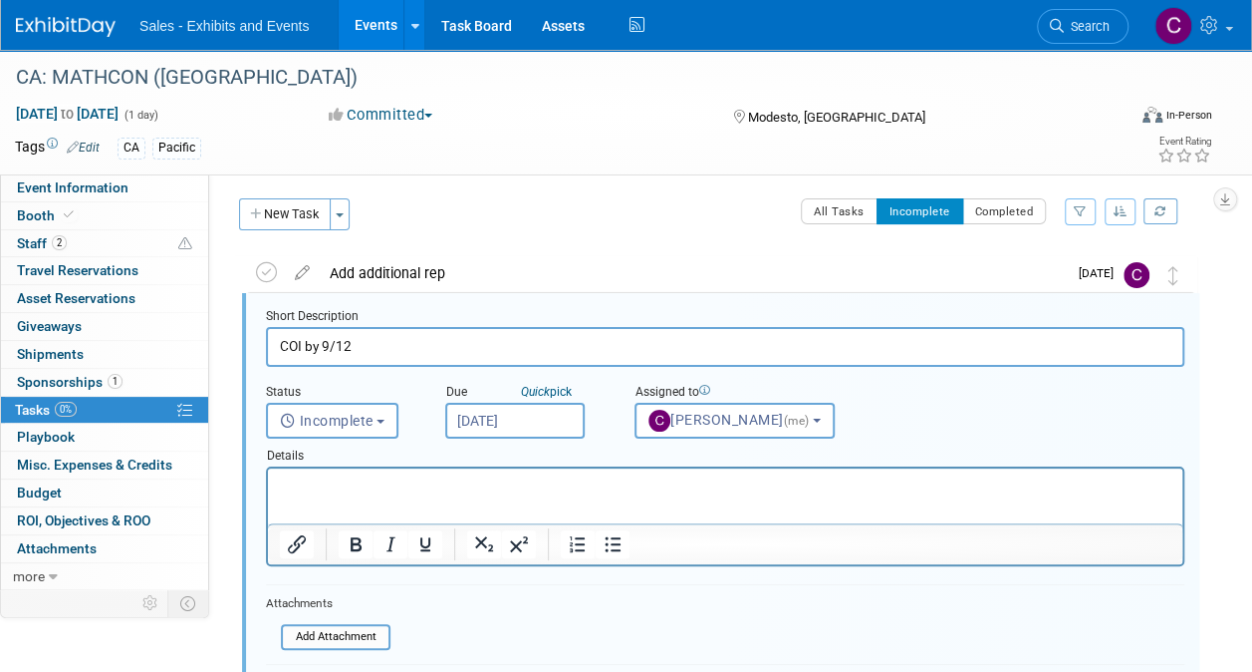
scroll to position [206, 0]
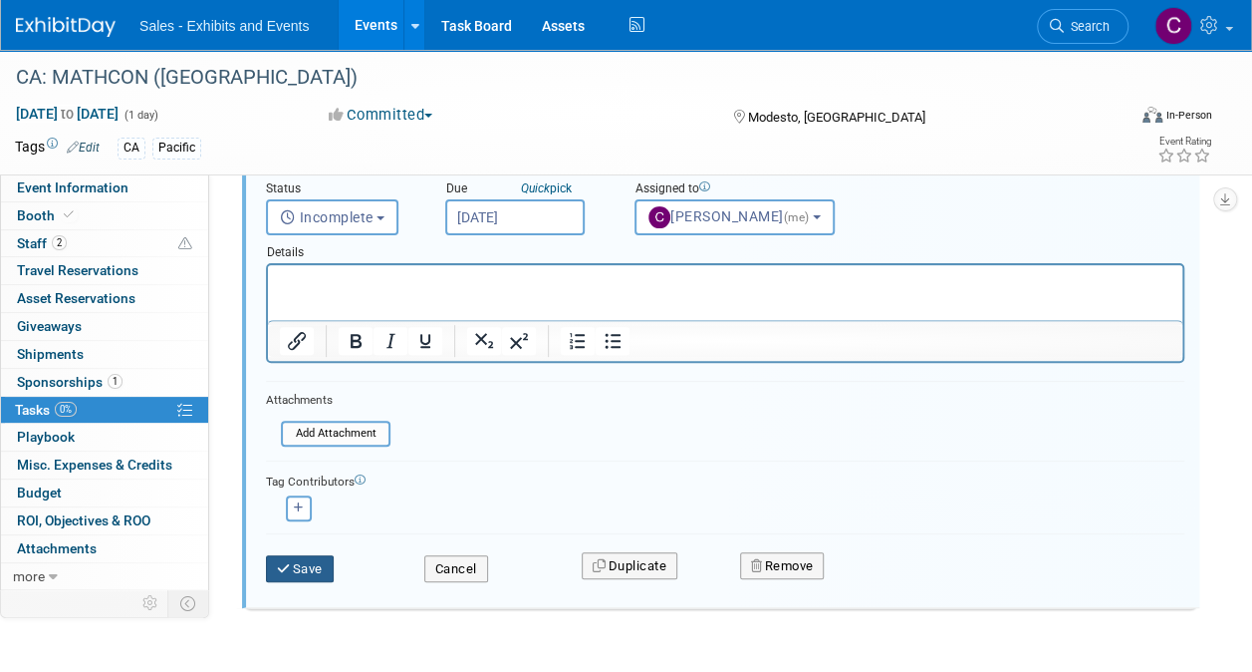
click at [314, 568] on button "Save" at bounding box center [300, 569] width 68 height 28
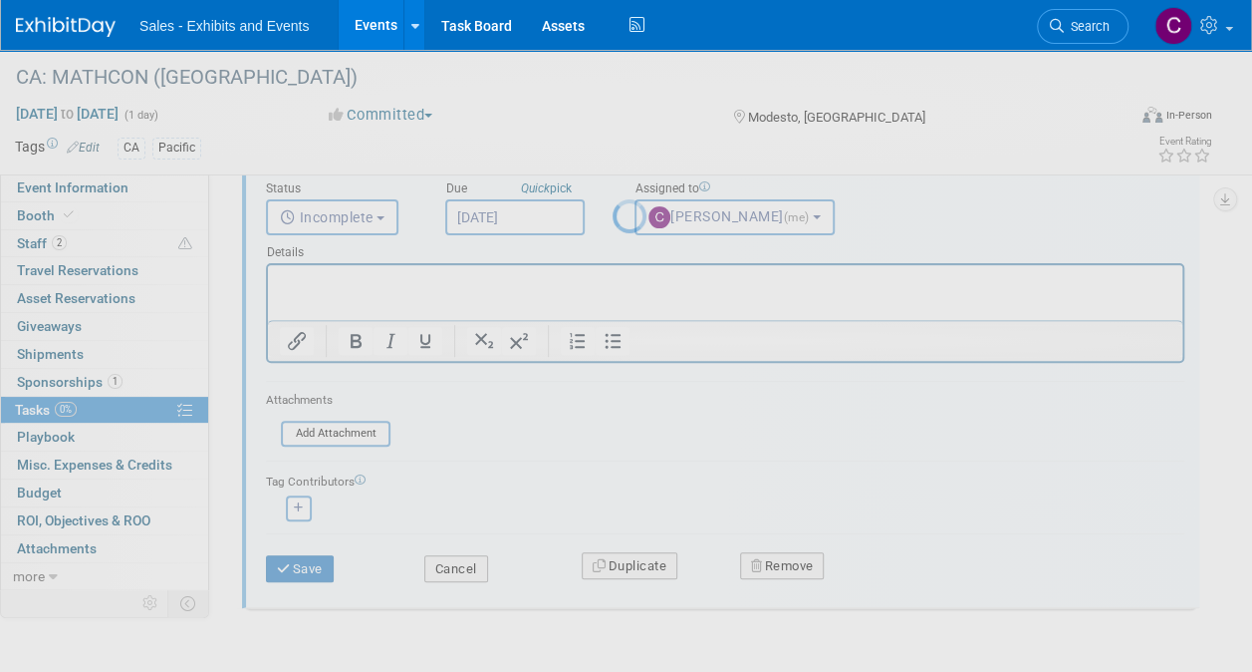
scroll to position [0, 0]
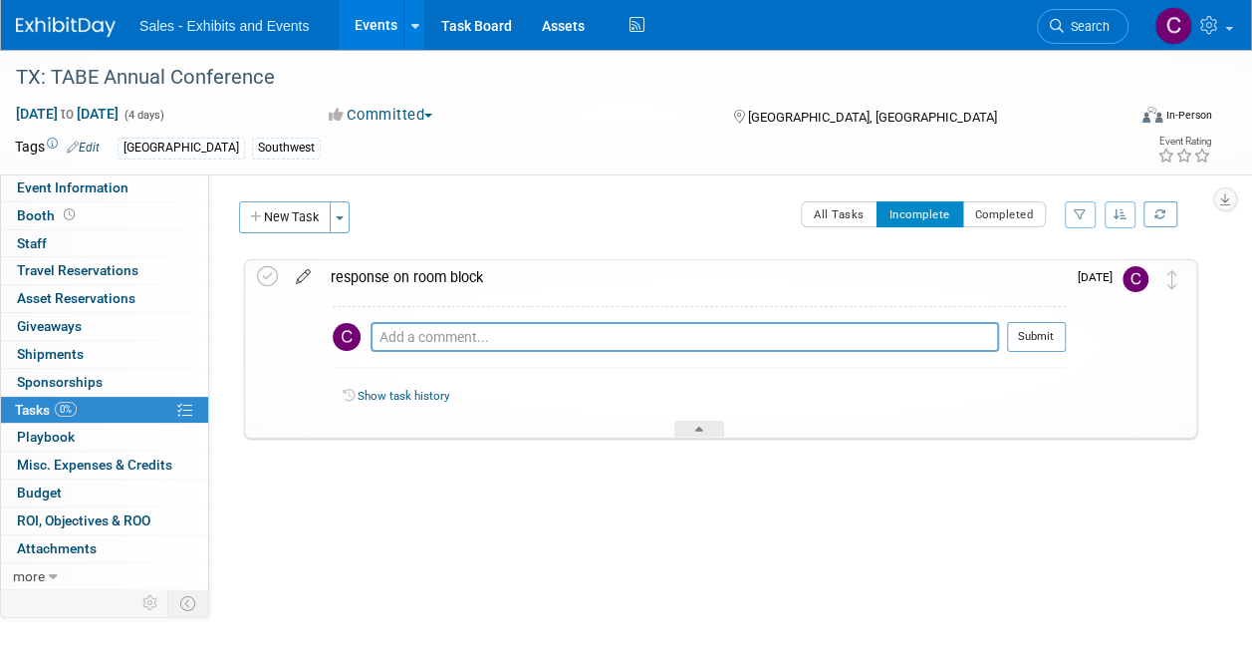
click at [301, 274] on icon at bounding box center [303, 272] width 35 height 25
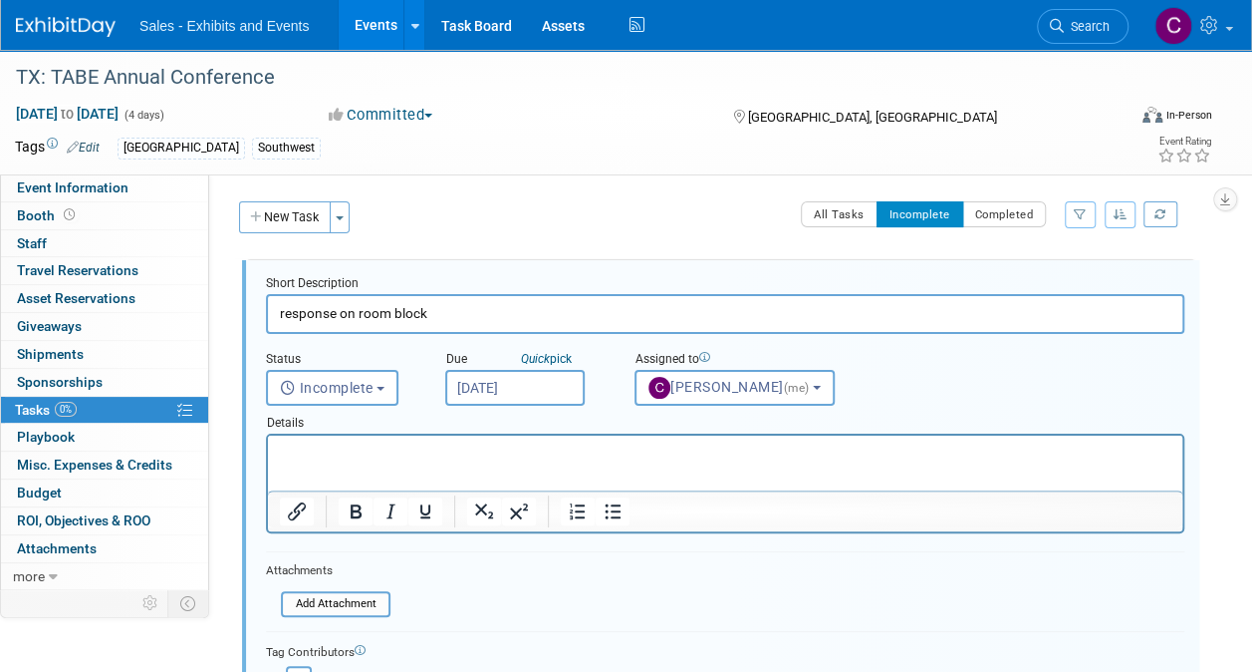
click at [524, 385] on input "Aug 15, 2025" at bounding box center [514, 388] width 139 height 36
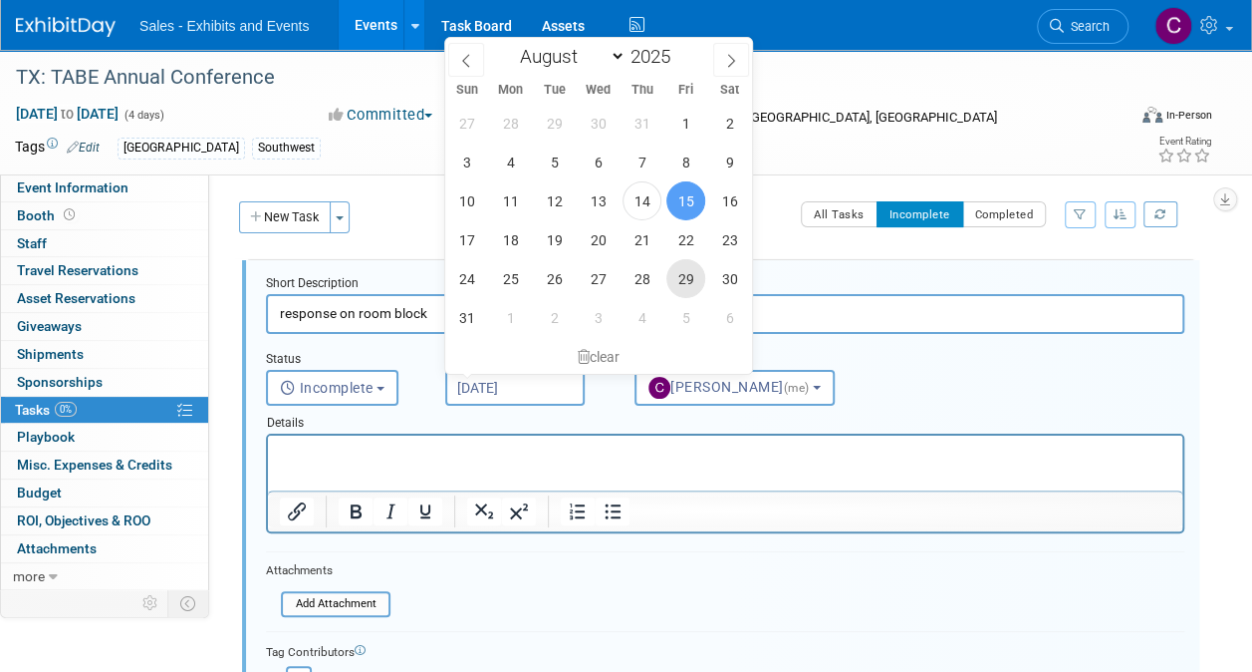
click at [691, 277] on span "29" at bounding box center [686, 278] width 39 height 39
type input "Aug 29, 2025"
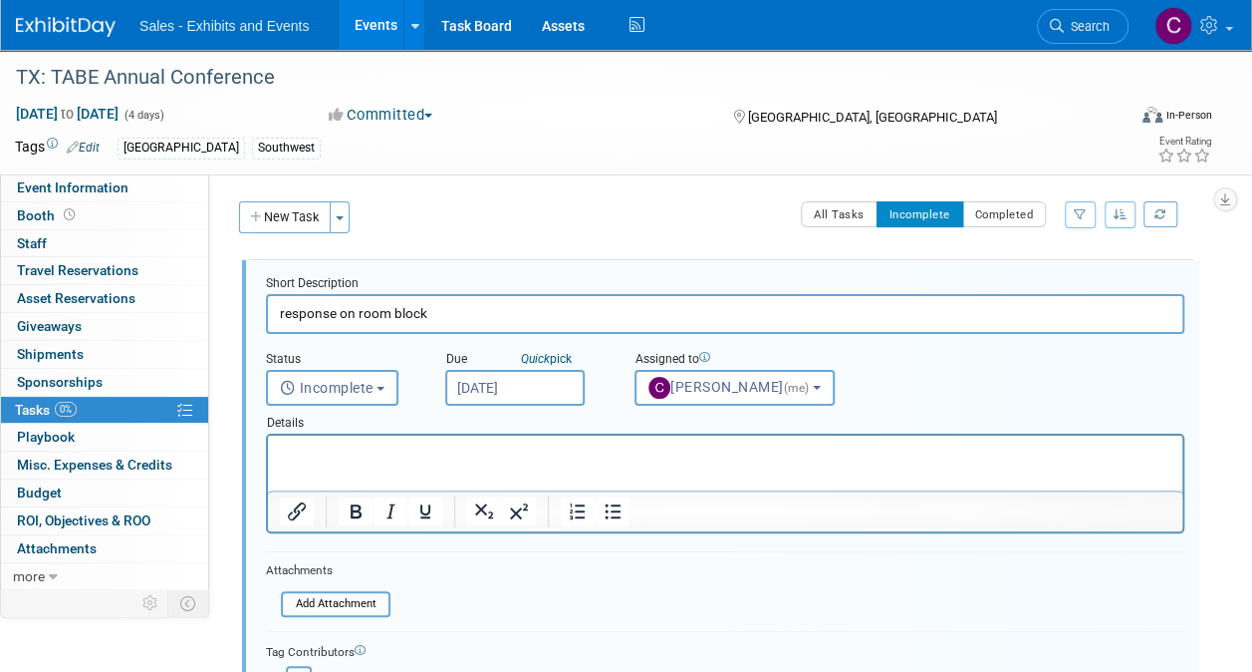
scroll to position [227, 0]
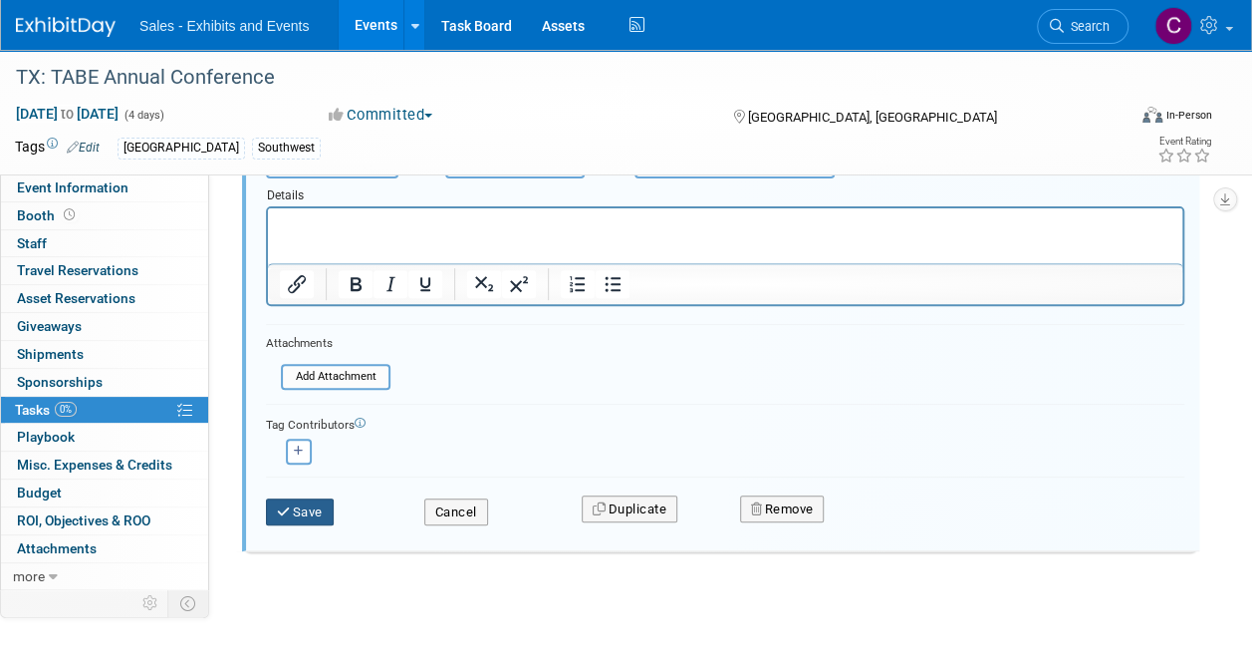
click at [323, 498] on button "Save" at bounding box center [300, 512] width 68 height 28
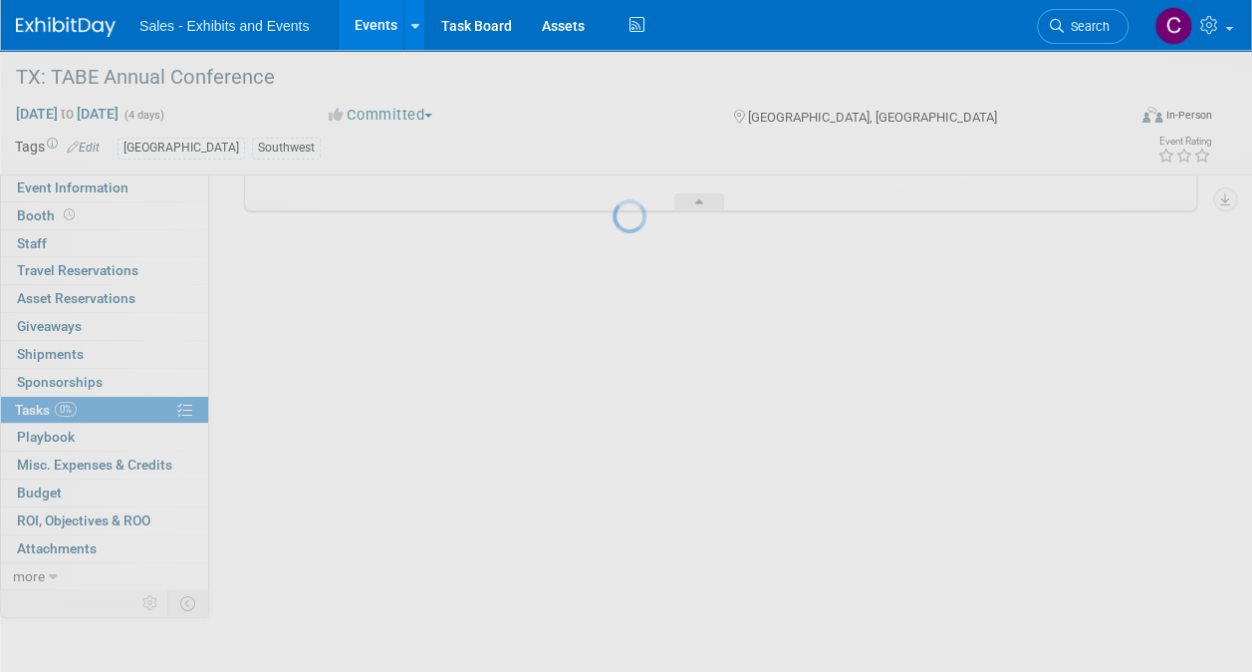
scroll to position [0, 0]
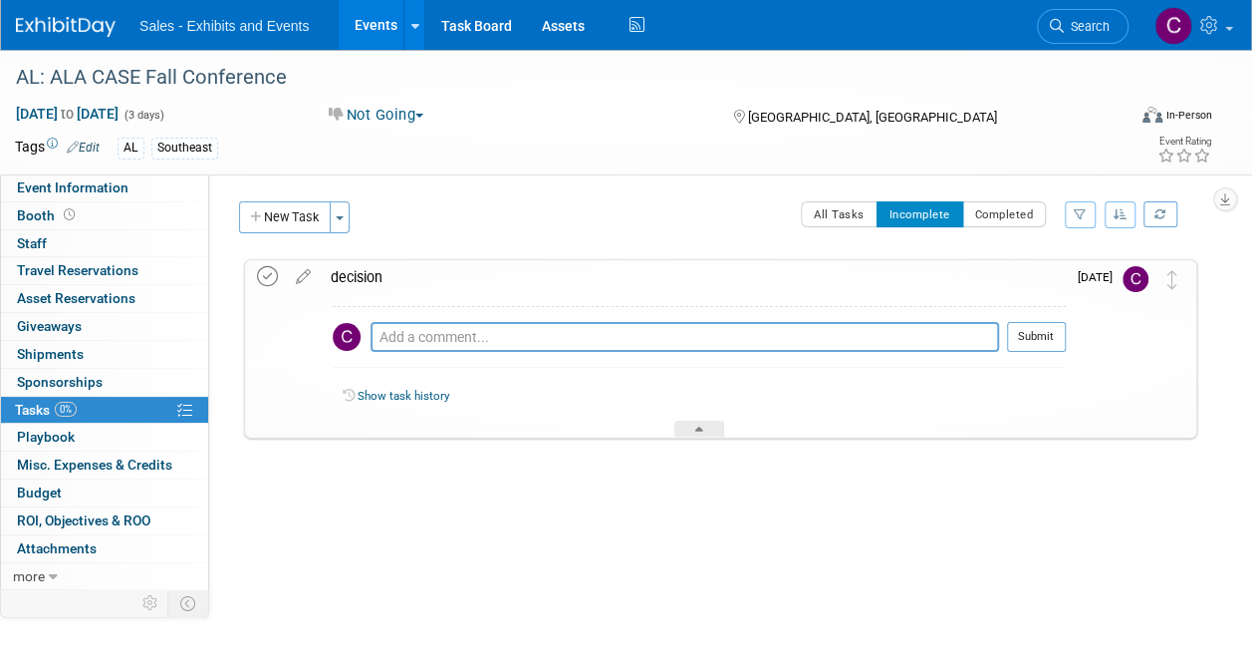
click at [275, 280] on icon at bounding box center [267, 276] width 21 height 21
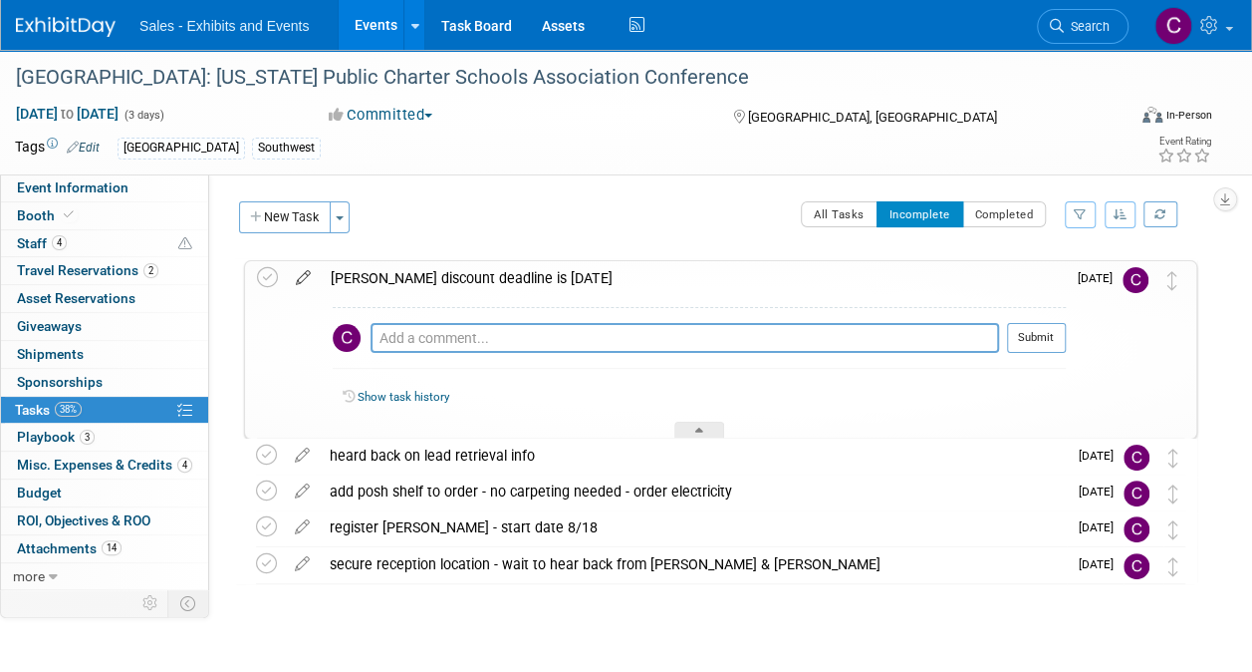
click at [309, 273] on icon at bounding box center [303, 273] width 35 height 25
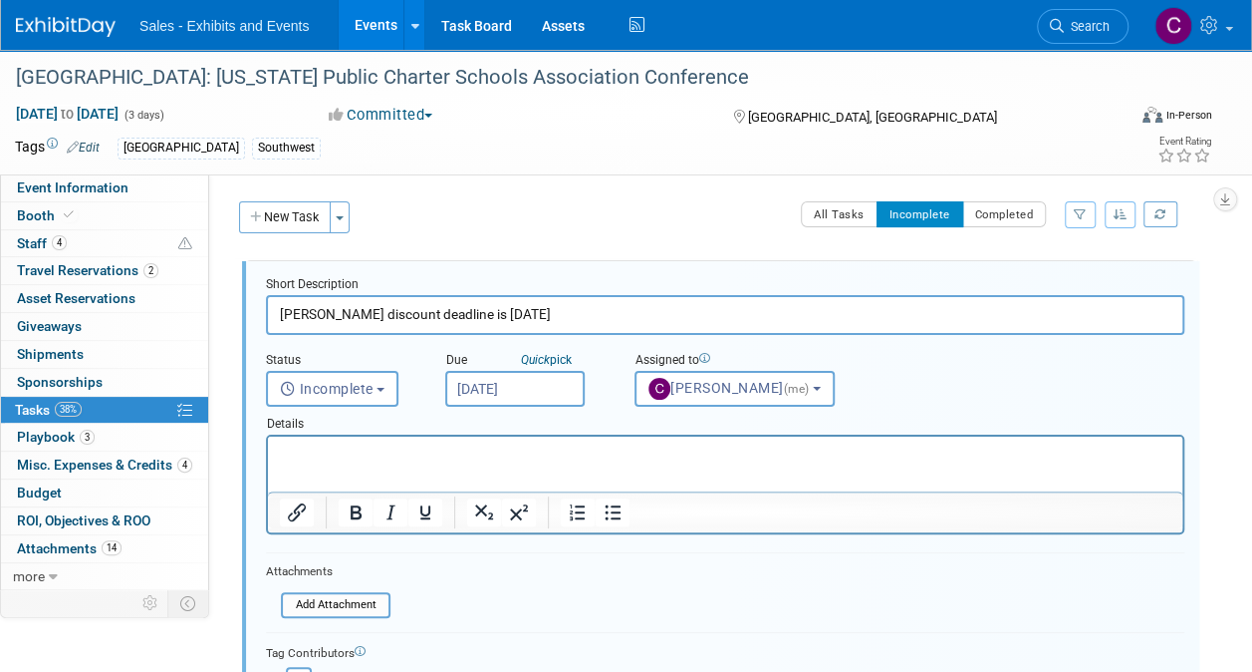
click at [540, 378] on input "[DATE]" at bounding box center [514, 389] width 139 height 36
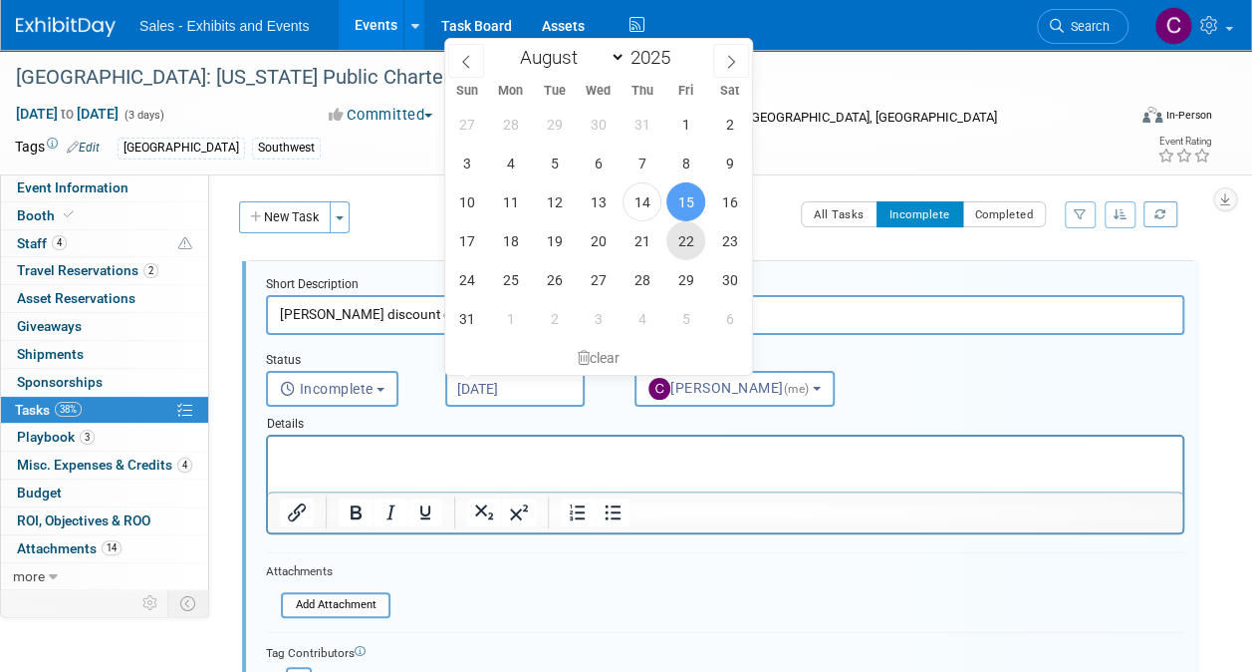
click at [696, 247] on span "22" at bounding box center [686, 240] width 39 height 39
type input "Aug 22, 2025"
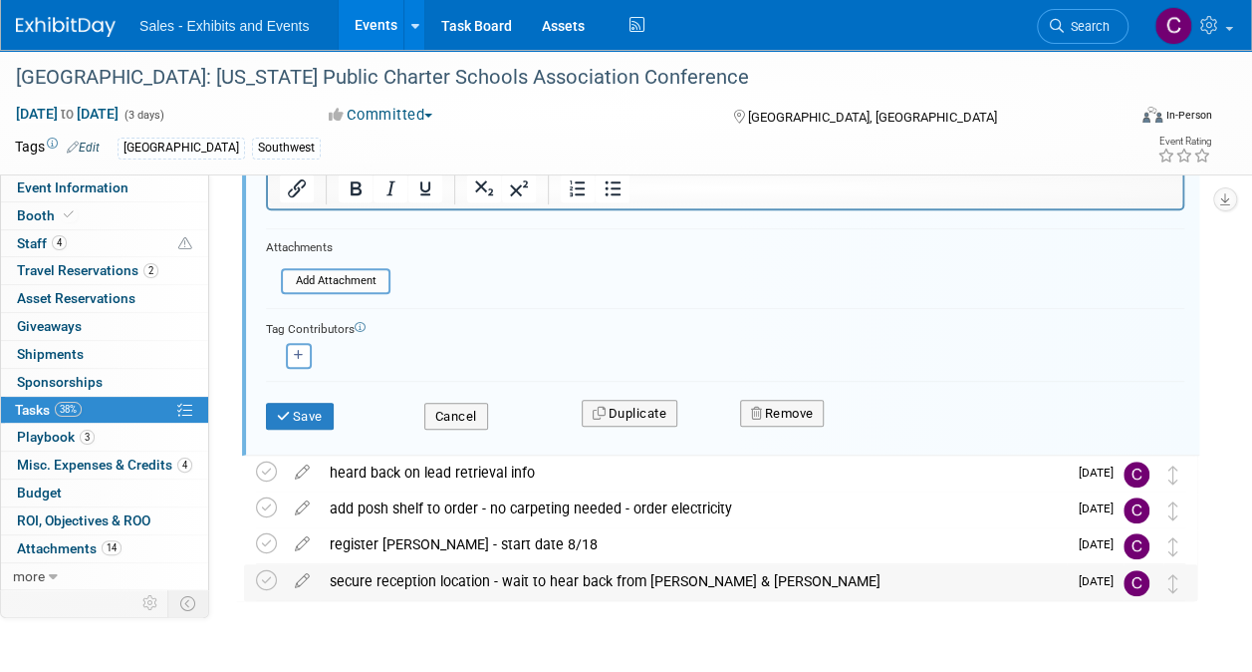
scroll to position [374, 0]
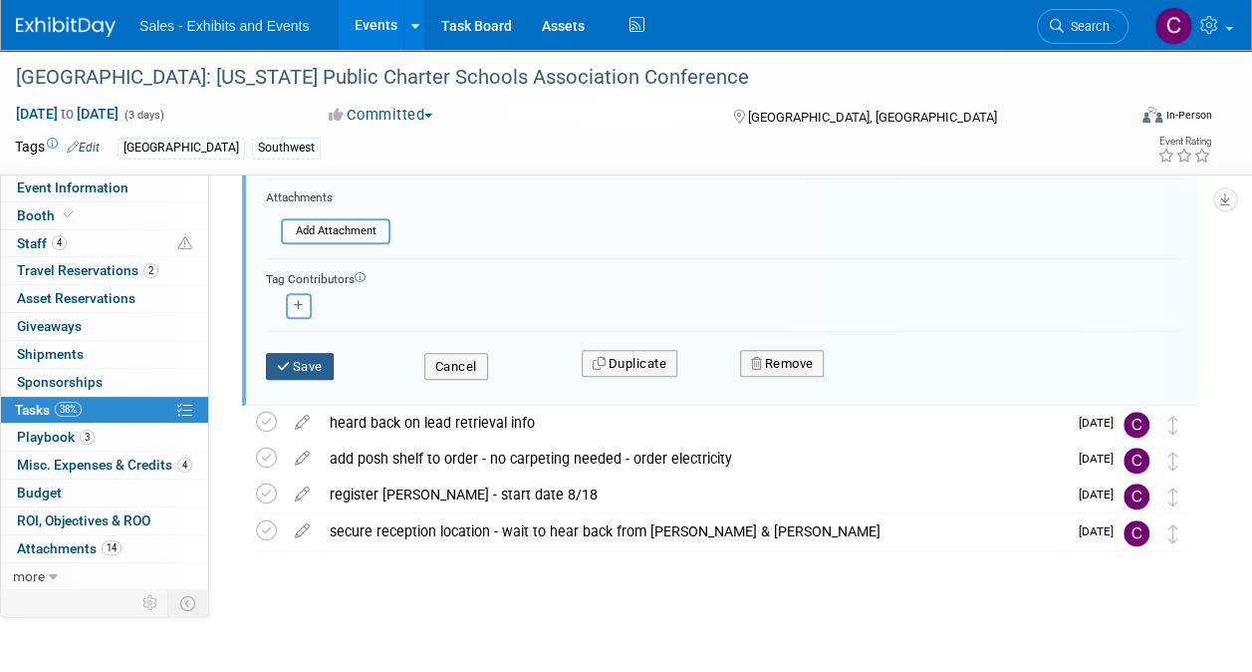
click at [317, 363] on button "Save" at bounding box center [300, 367] width 68 height 28
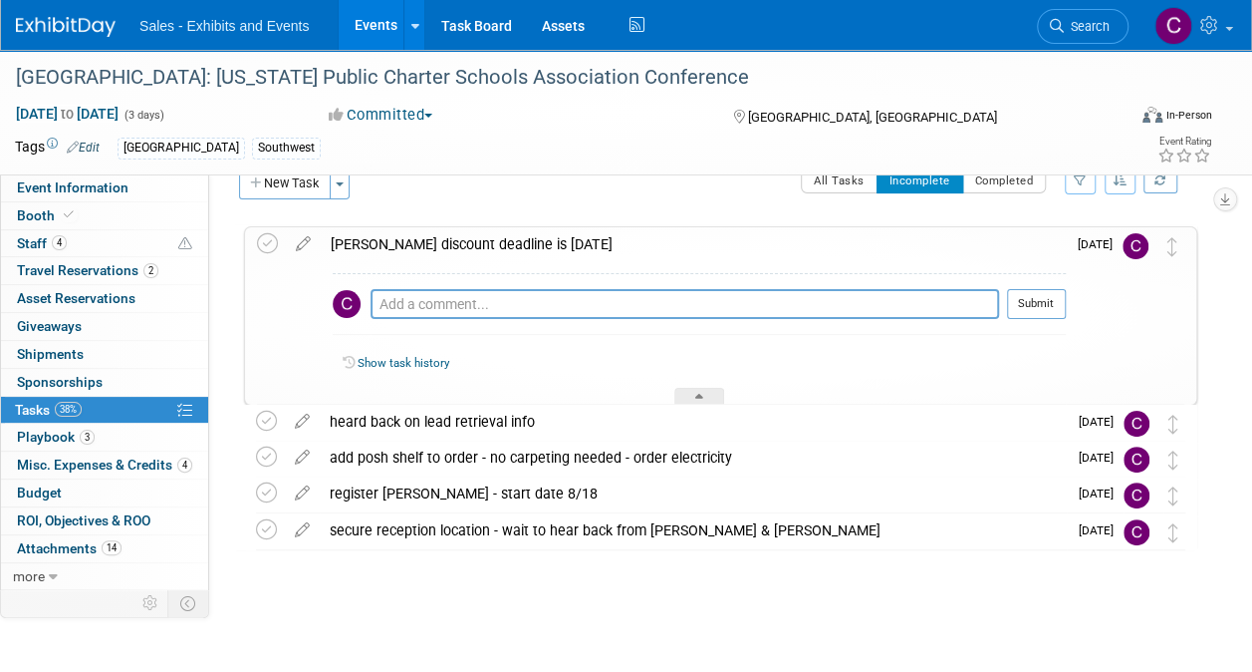
scroll to position [33, 0]
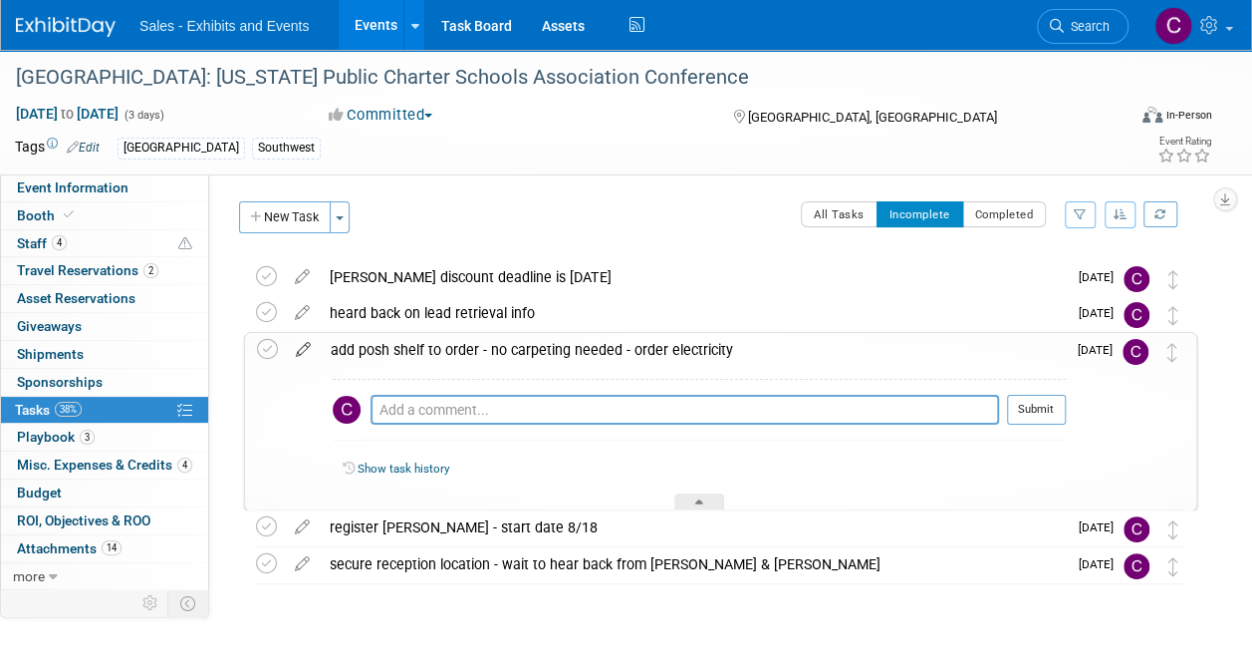
click at [307, 347] on icon at bounding box center [303, 345] width 35 height 25
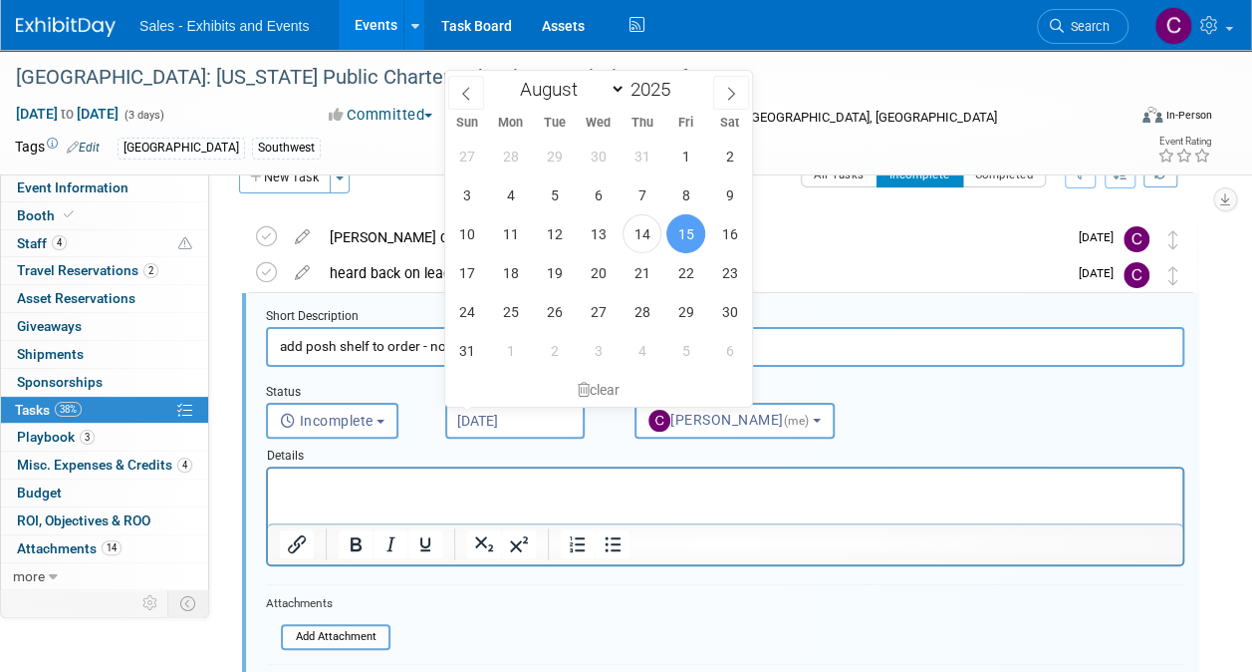
click at [554, 428] on input "[DATE]" at bounding box center [514, 421] width 139 height 36
click at [688, 285] on span "22" at bounding box center [686, 272] width 39 height 39
type input "[DATE]"
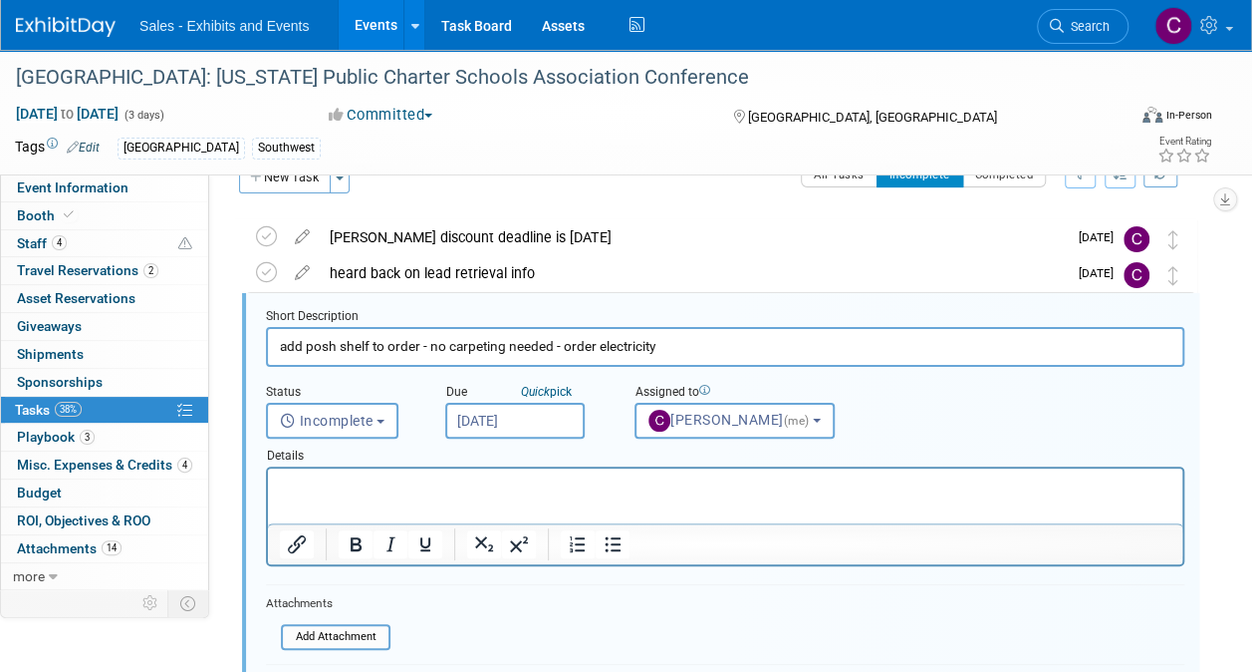
scroll to position [336, 0]
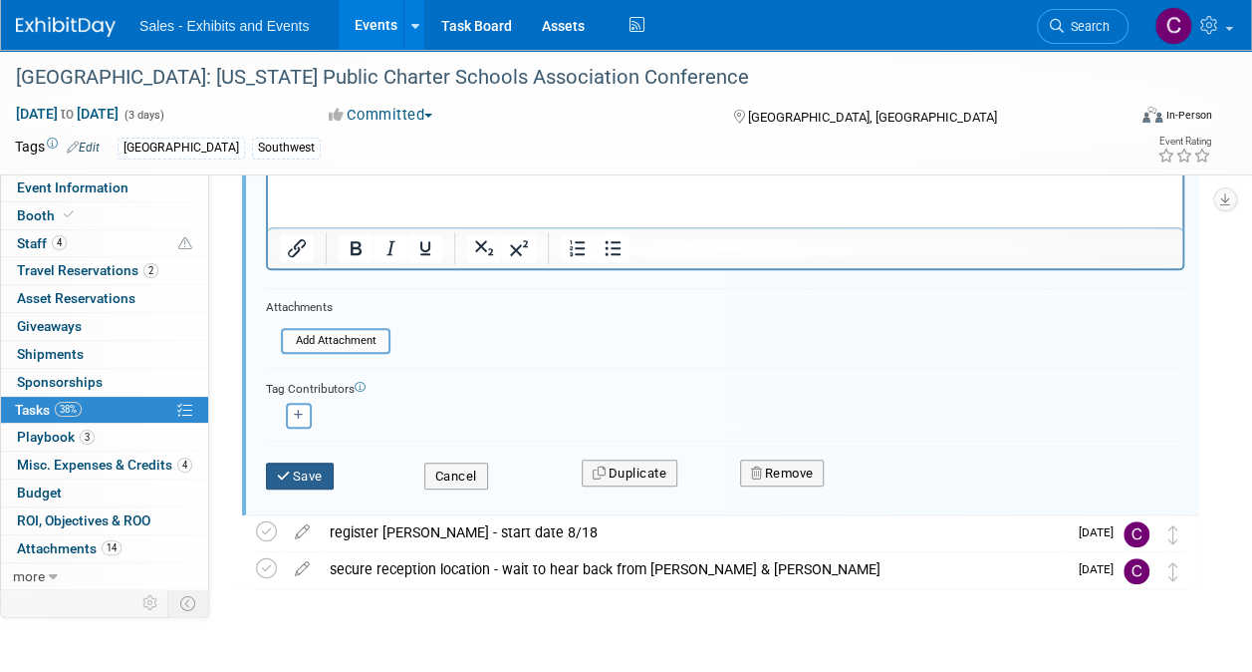
click at [321, 471] on button "Save" at bounding box center [300, 476] width 68 height 28
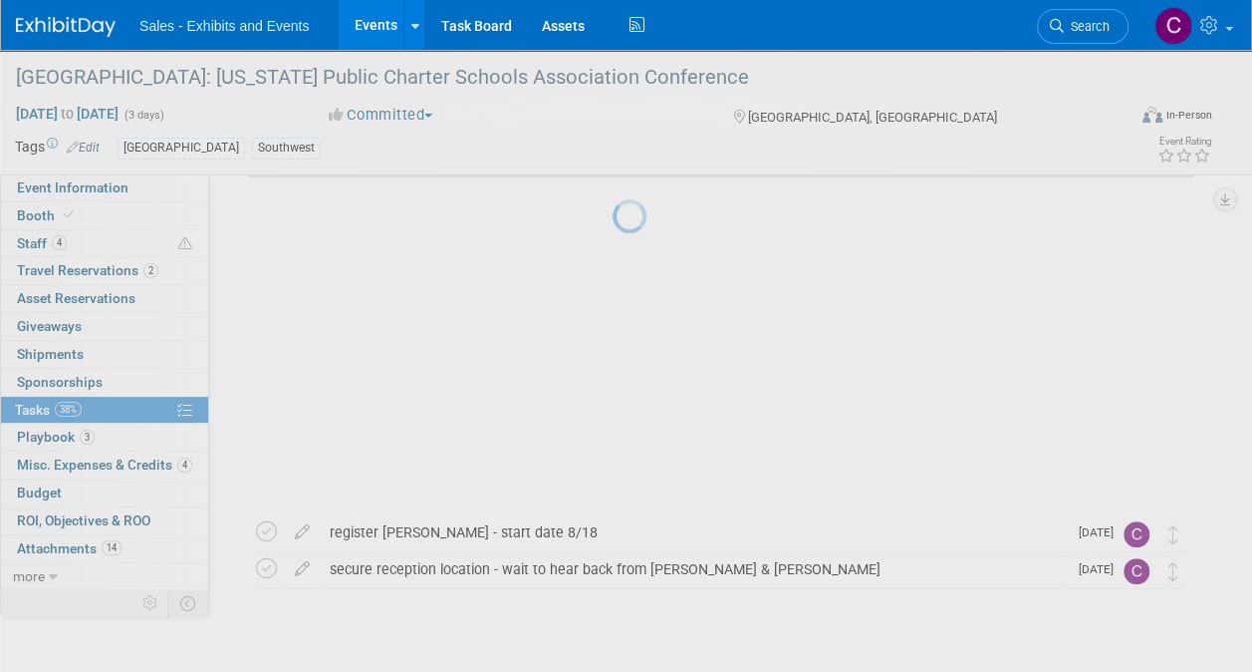
scroll to position [33, 0]
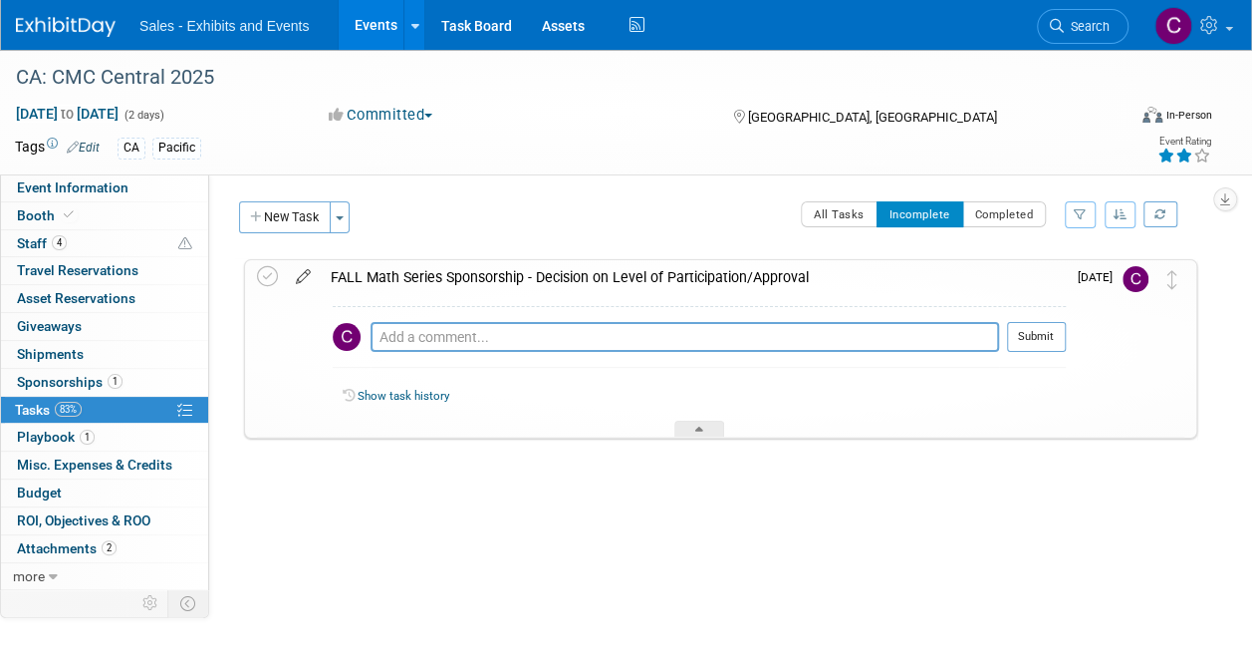
click at [306, 269] on icon at bounding box center [303, 272] width 35 height 25
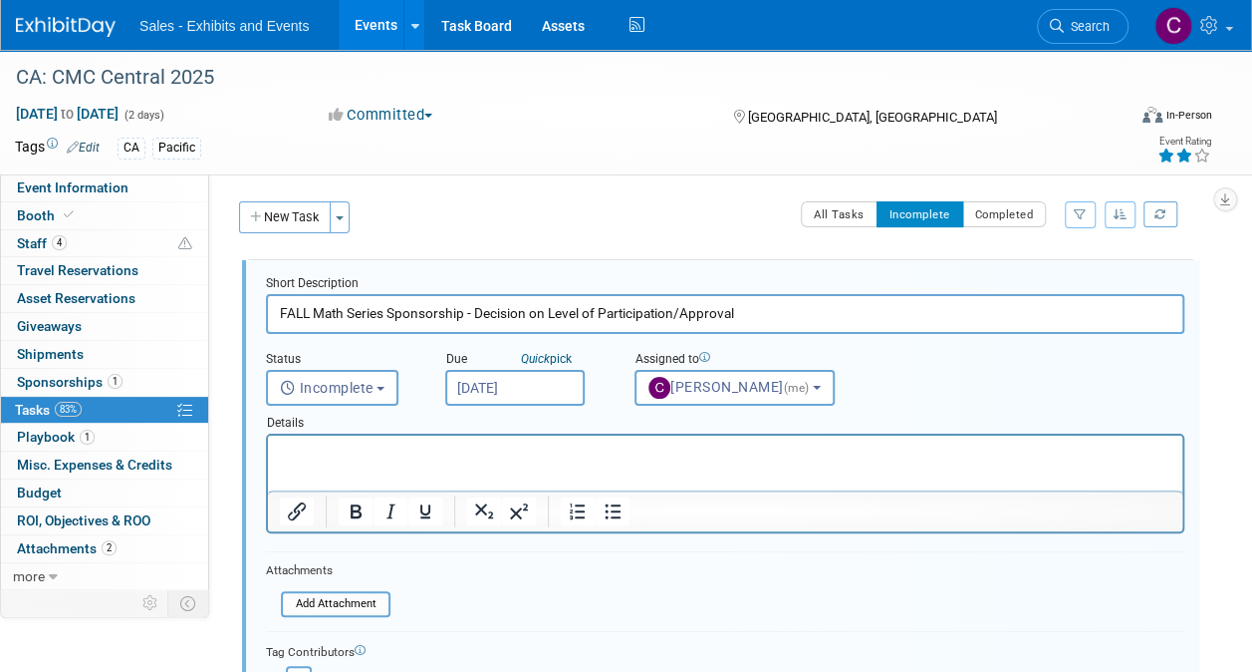
click at [538, 377] on input "[DATE]" at bounding box center [514, 388] width 139 height 36
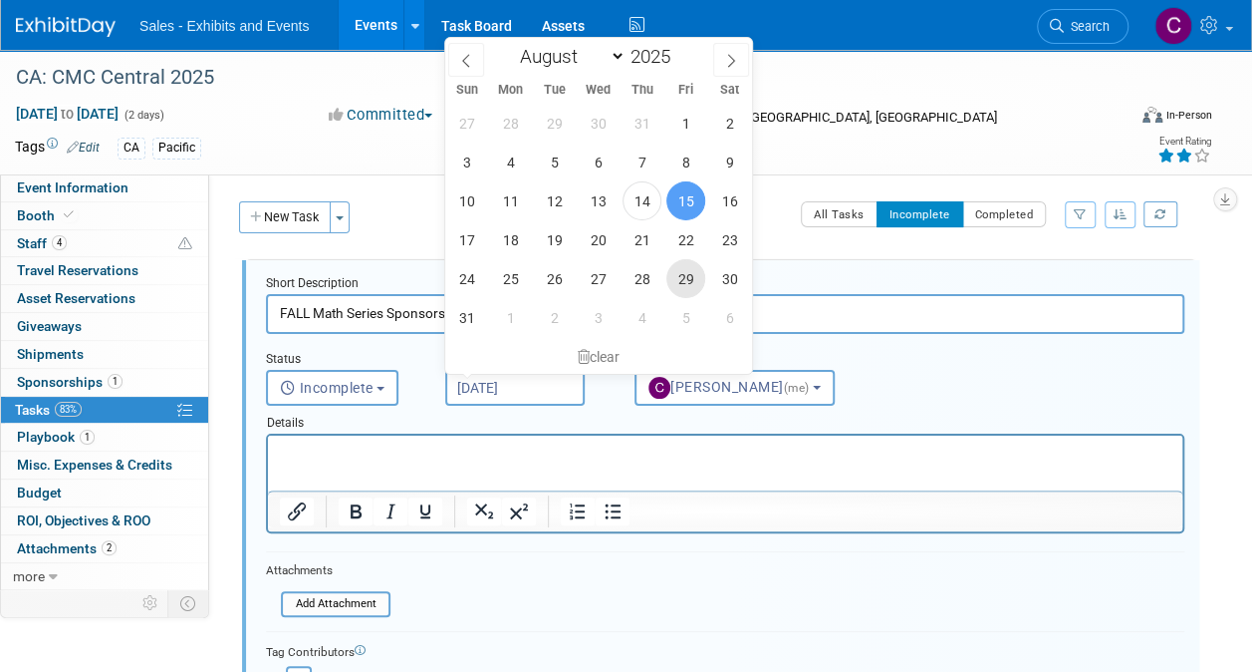
click at [689, 269] on span "29" at bounding box center [686, 278] width 39 height 39
type input "[DATE]"
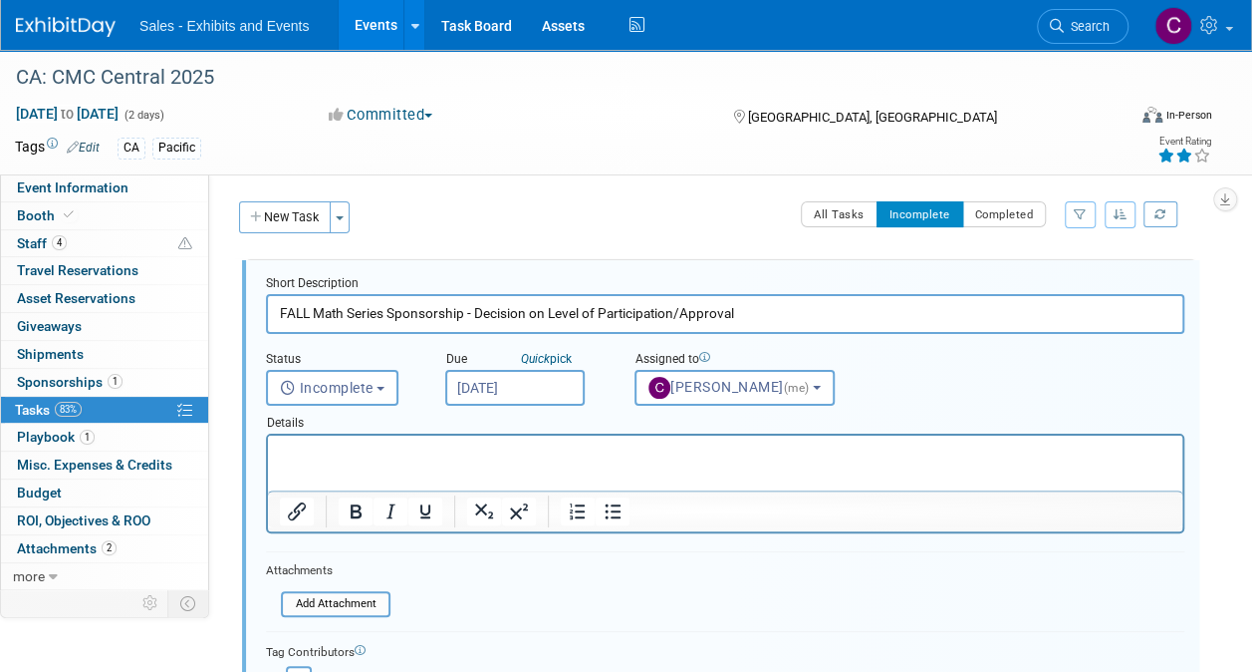
scroll to position [232, 0]
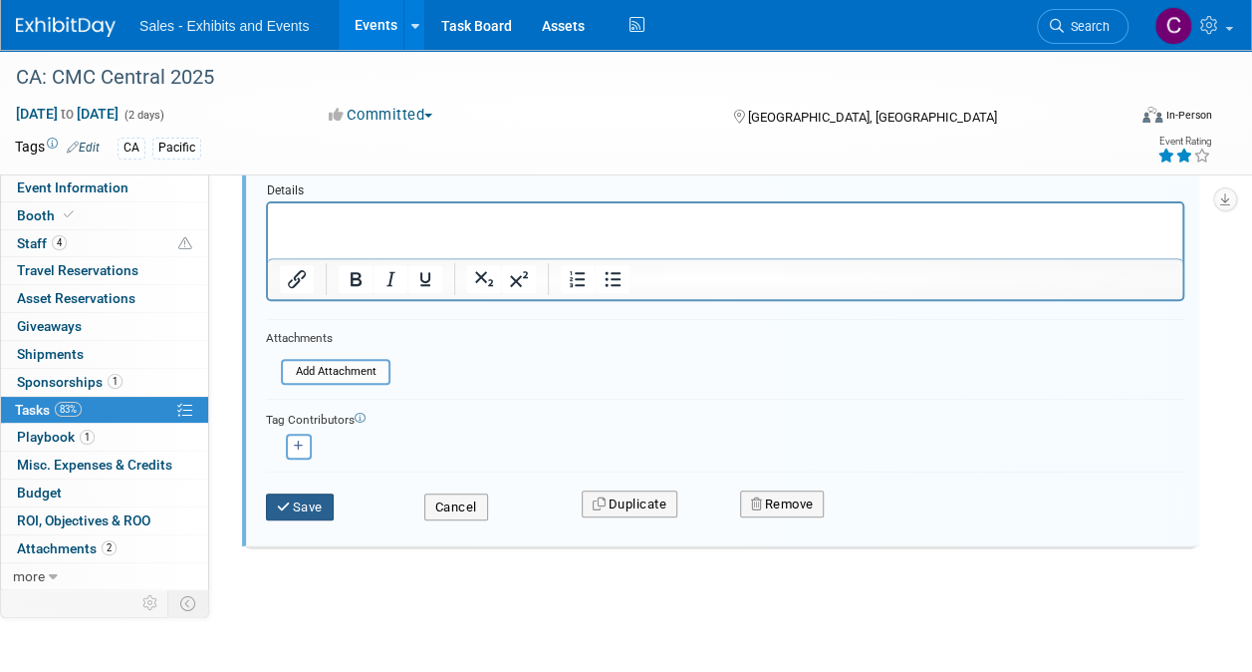
click at [285, 500] on icon "submit" at bounding box center [285, 506] width 16 height 13
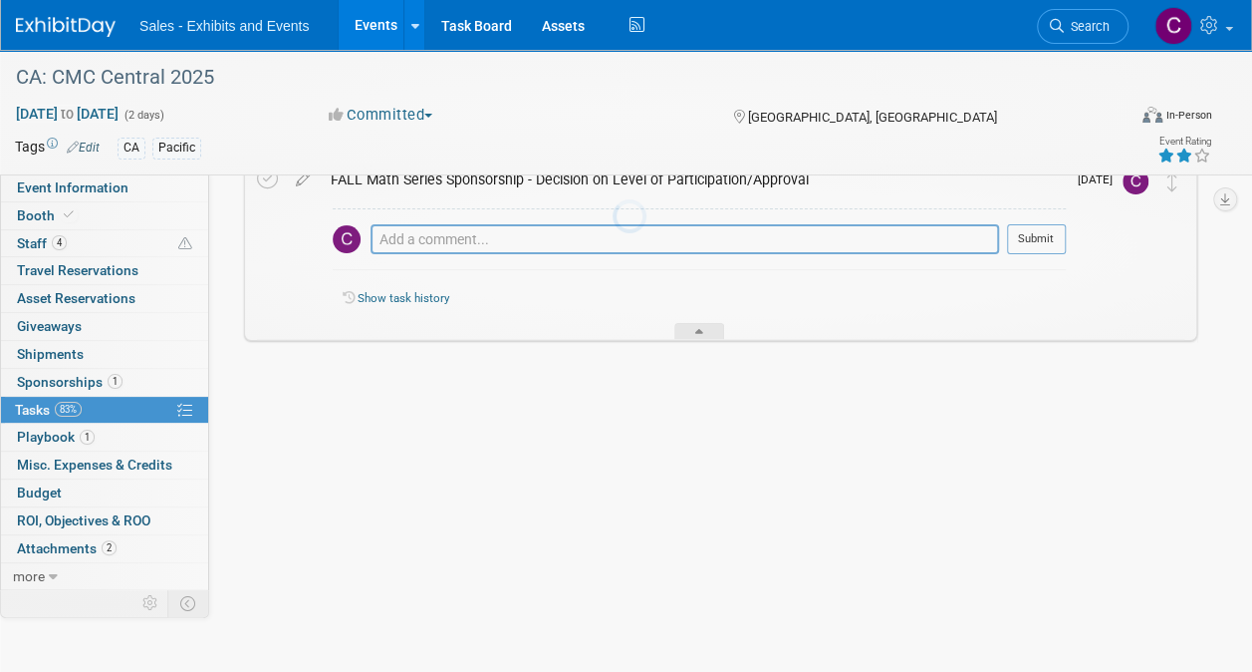
scroll to position [0, 0]
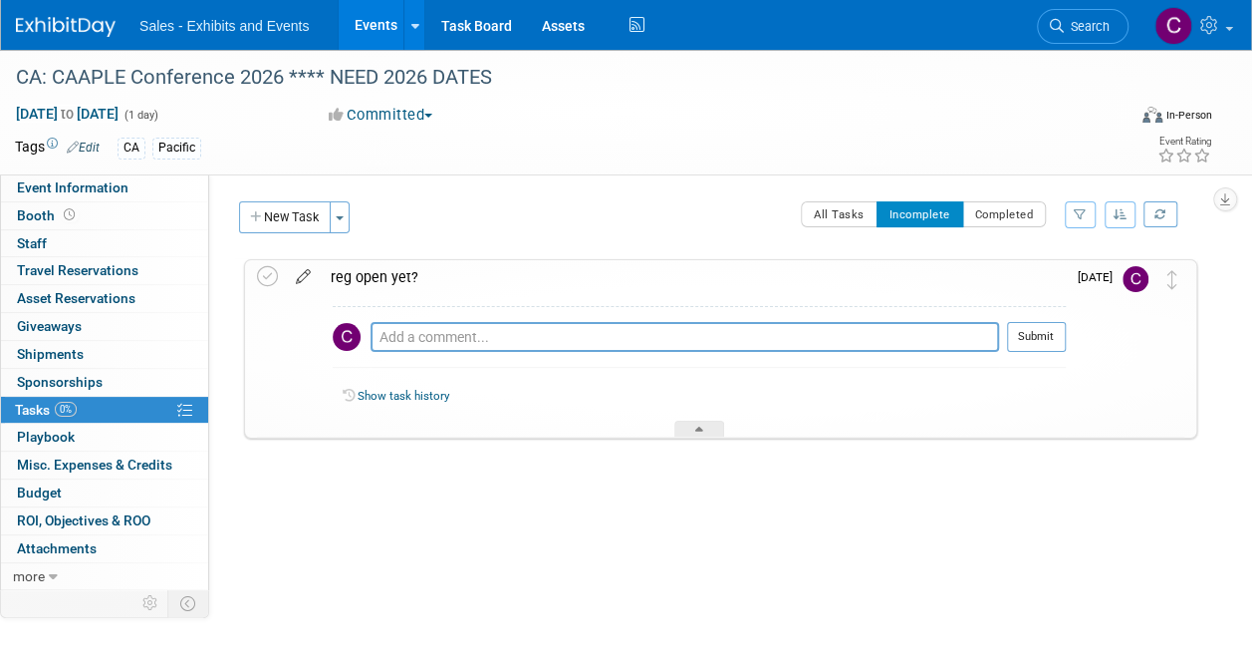
click at [308, 267] on icon at bounding box center [303, 272] width 35 height 25
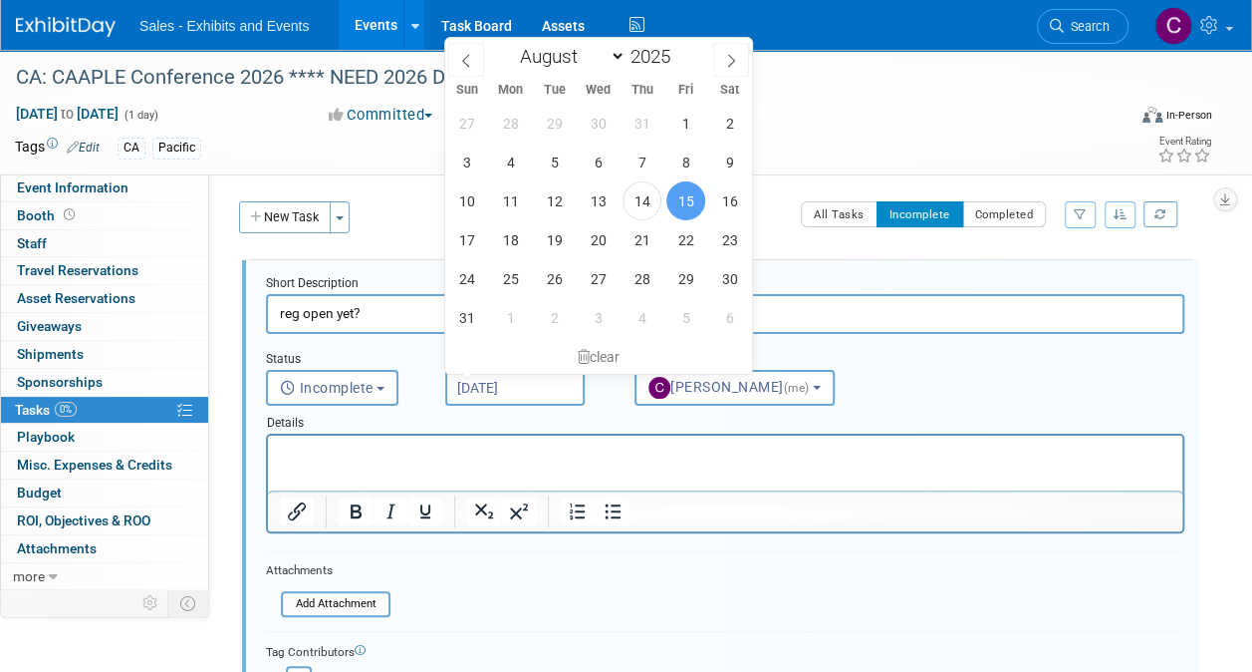
click at [518, 397] on input "[DATE]" at bounding box center [514, 388] width 139 height 36
click at [686, 287] on span "29" at bounding box center [686, 278] width 39 height 39
type input "[DATE]"
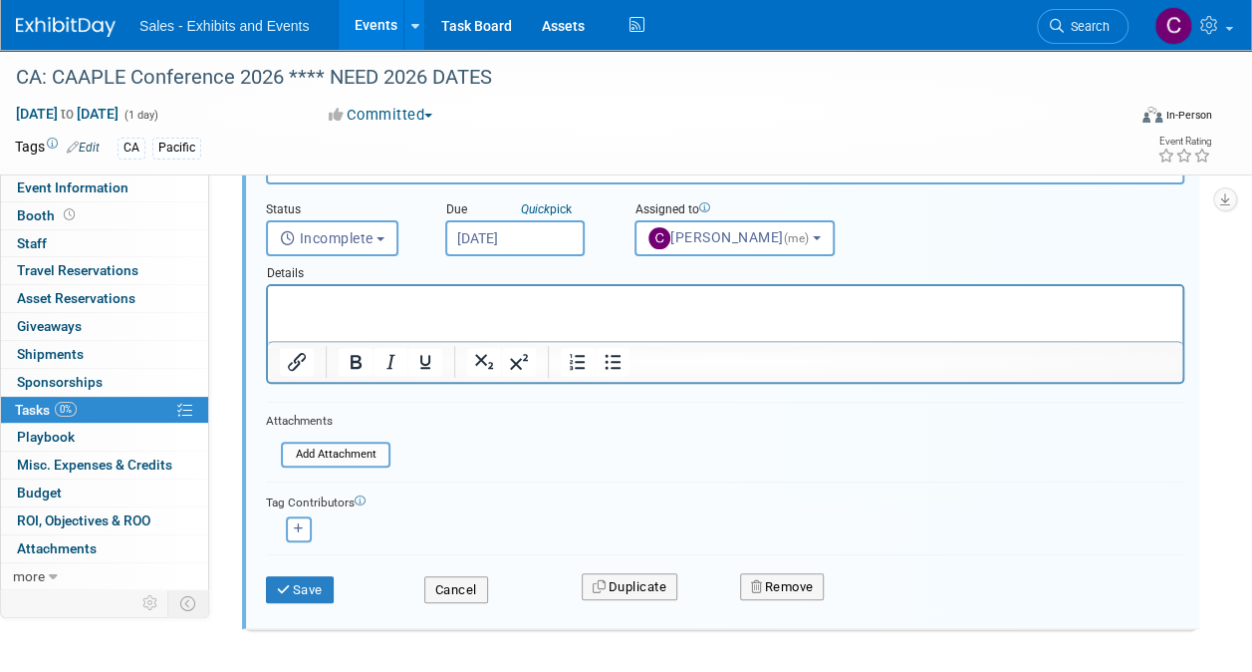
scroll to position [227, 0]
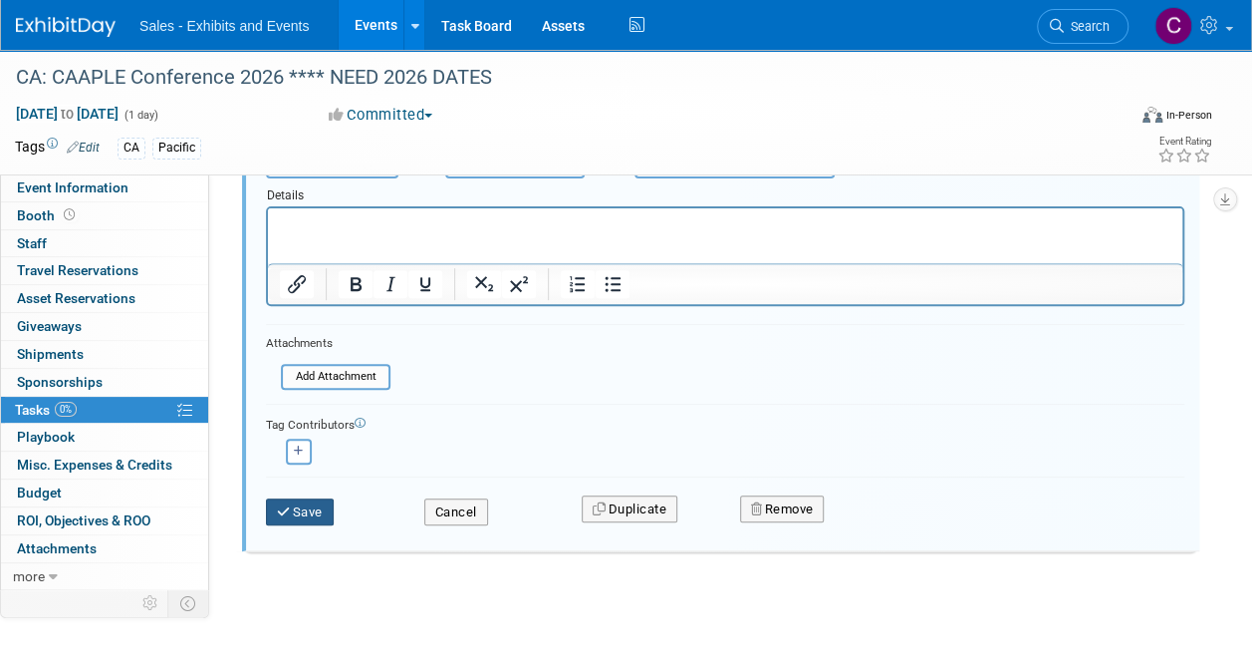
click at [327, 520] on button "Save" at bounding box center [300, 512] width 68 height 28
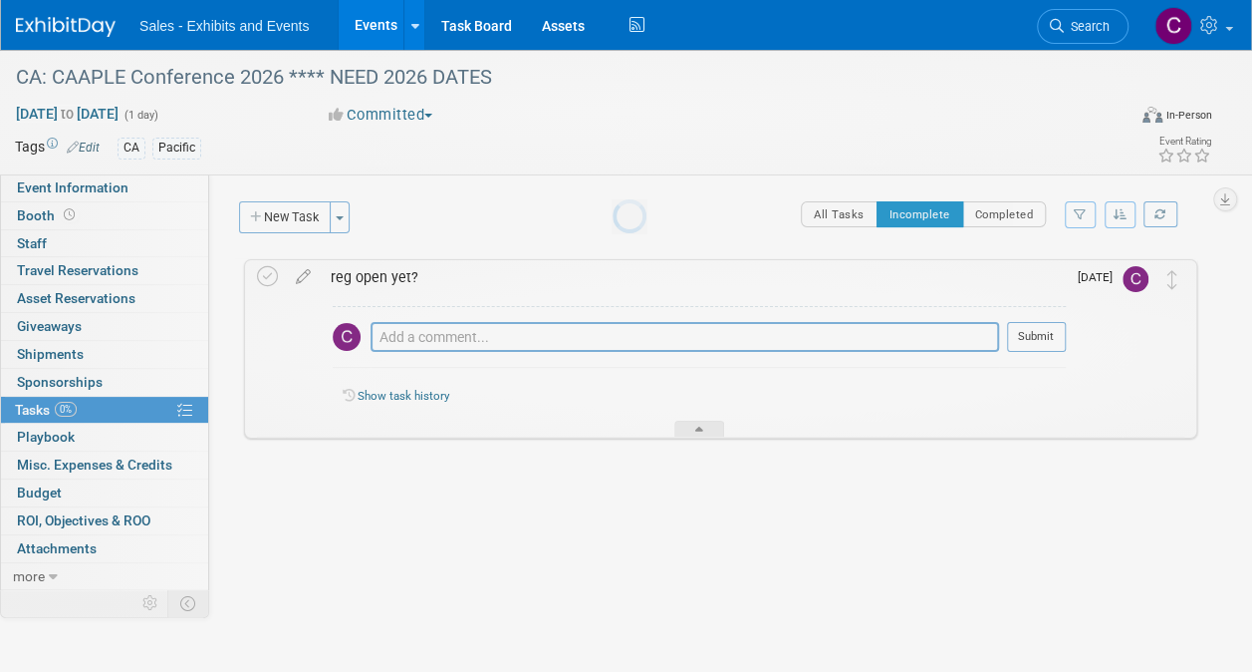
scroll to position [0, 0]
